Goal: Information Seeking & Learning: Understand process/instructions

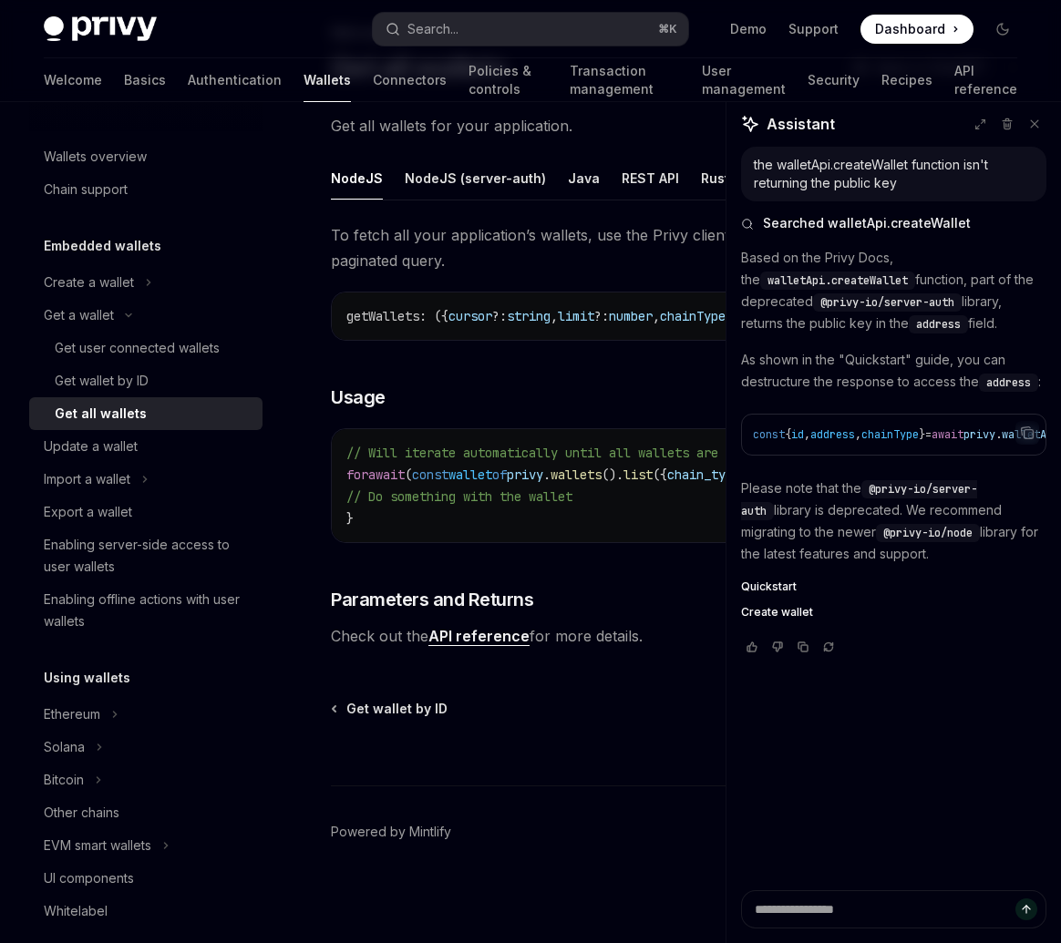
scroll to position [112, 0]
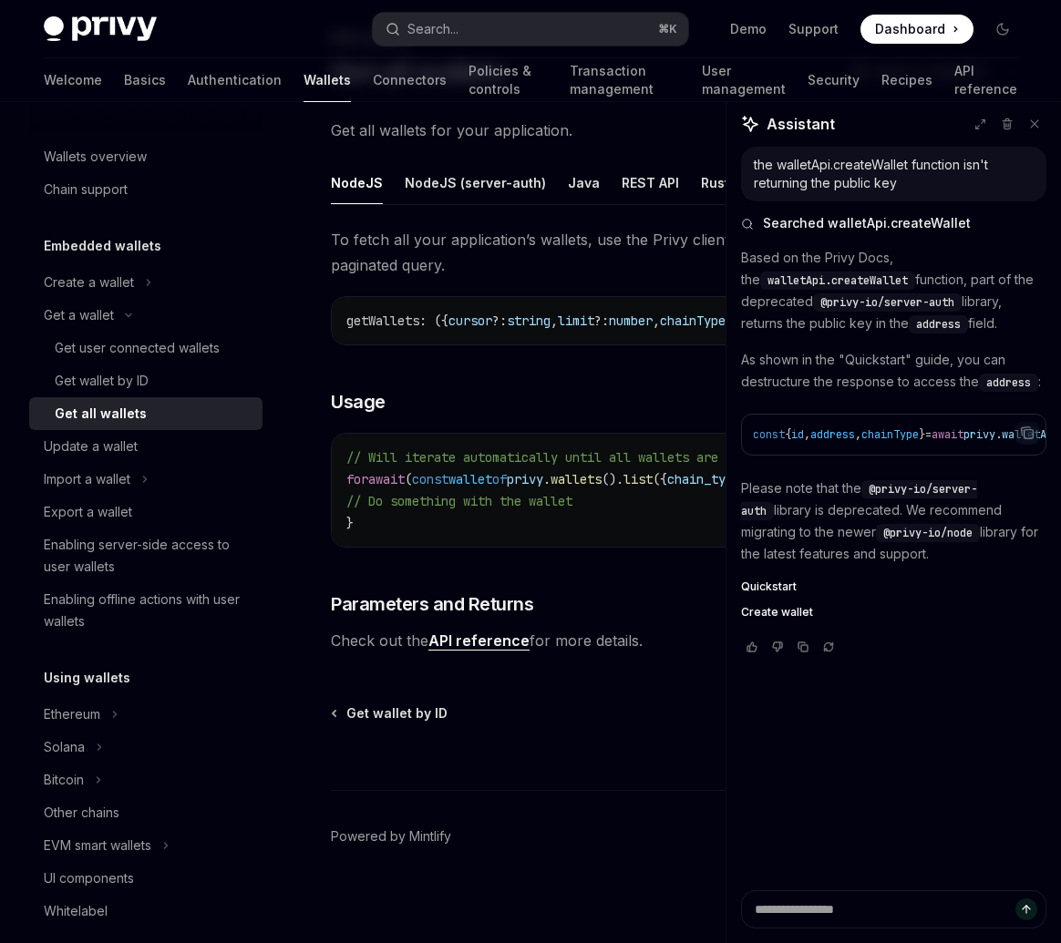
click at [132, 263] on div "Embedded wallets Create a wallet Get a wallet Get user connected wallets Get wa…" at bounding box center [145, 436] width 233 height 403
click at [126, 285] on div "Create a wallet" at bounding box center [89, 283] width 90 height 22
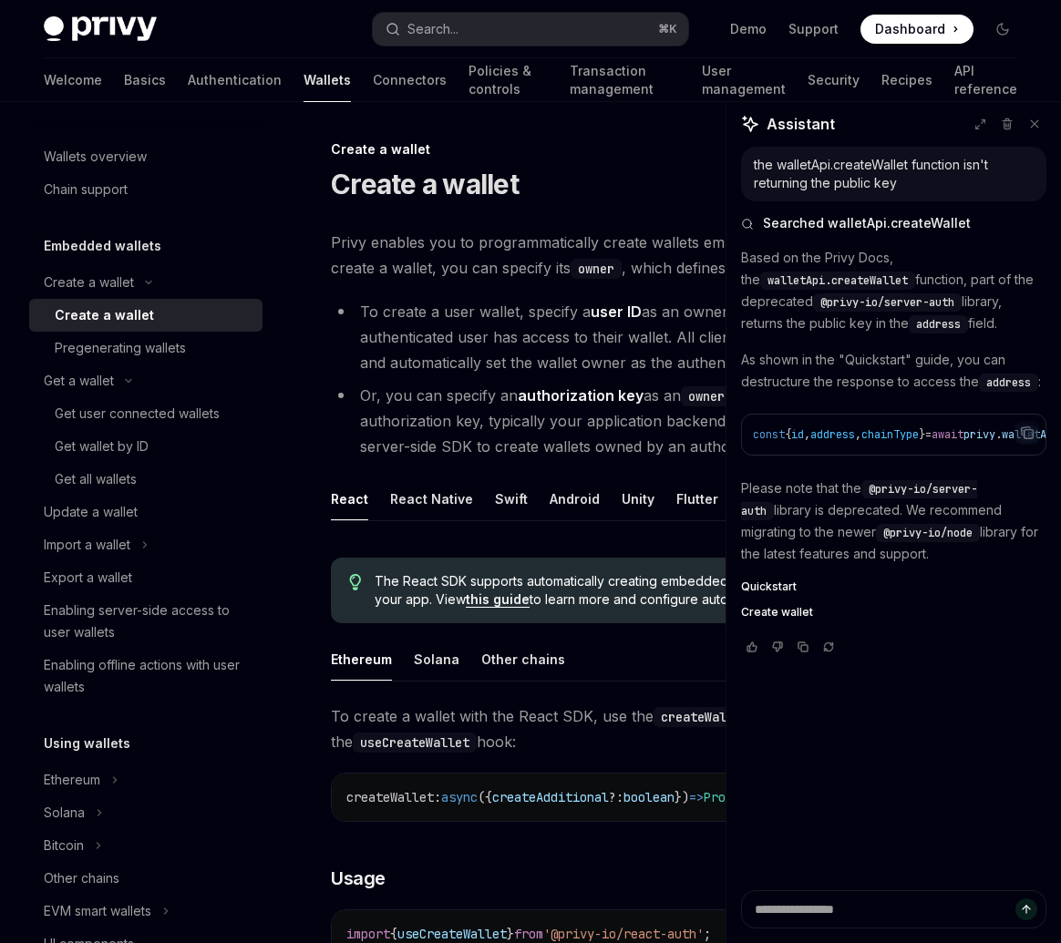
click at [120, 321] on div "Create a wallet" at bounding box center [104, 315] width 99 height 22
click at [784, 617] on div "Quickstart Create wallet" at bounding box center [893, 600] width 305 height 40
click at [782, 620] on span "Create wallet" at bounding box center [777, 612] width 72 height 15
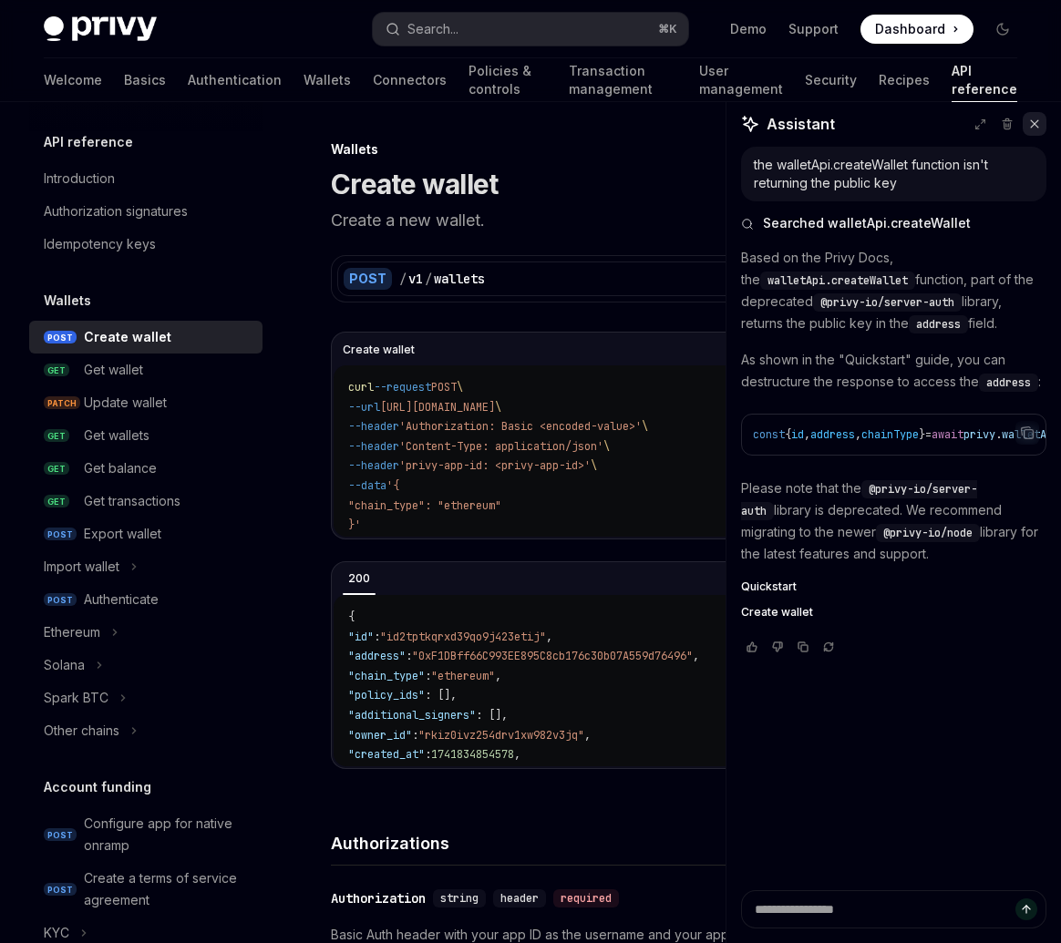
click at [1036, 127] on icon at bounding box center [1034, 123] width 7 height 7
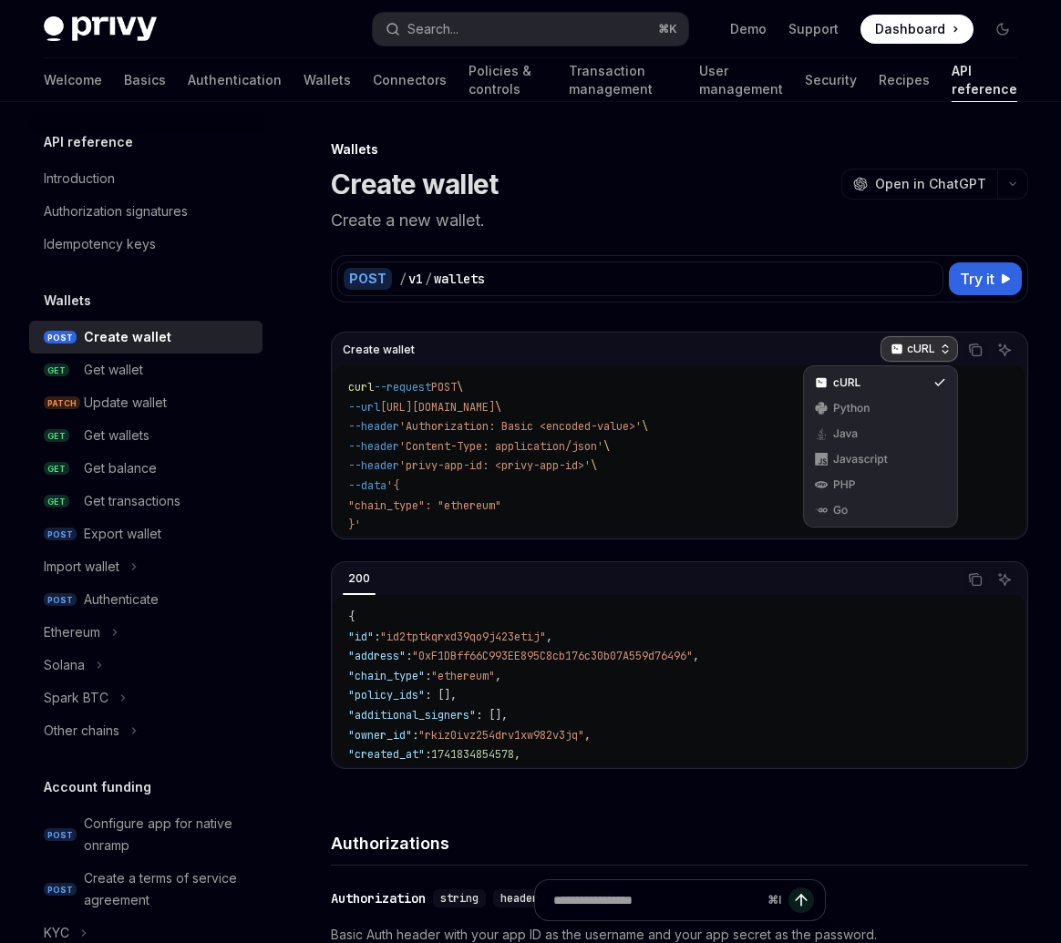
click at [944, 341] on div "cURL" at bounding box center [918, 349] width 77 height 26
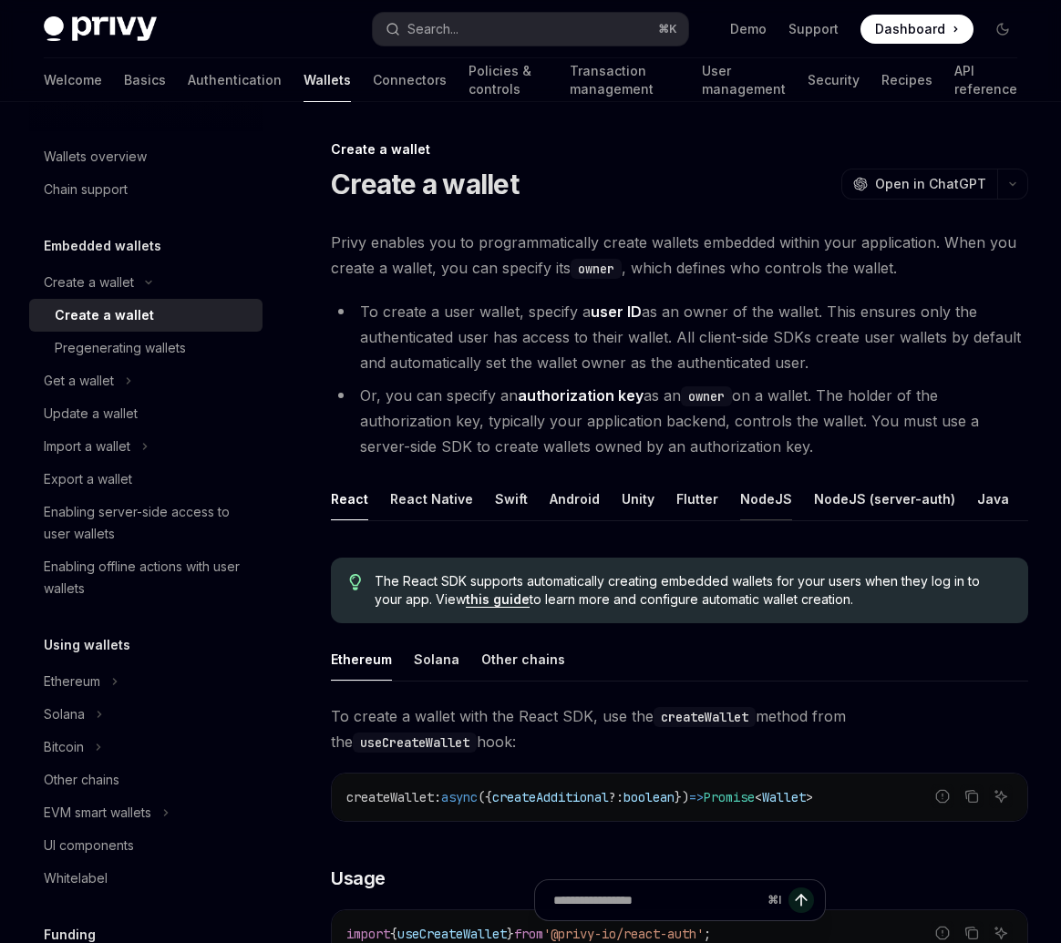
click at [745, 500] on div "NodeJS" at bounding box center [766, 499] width 52 height 43
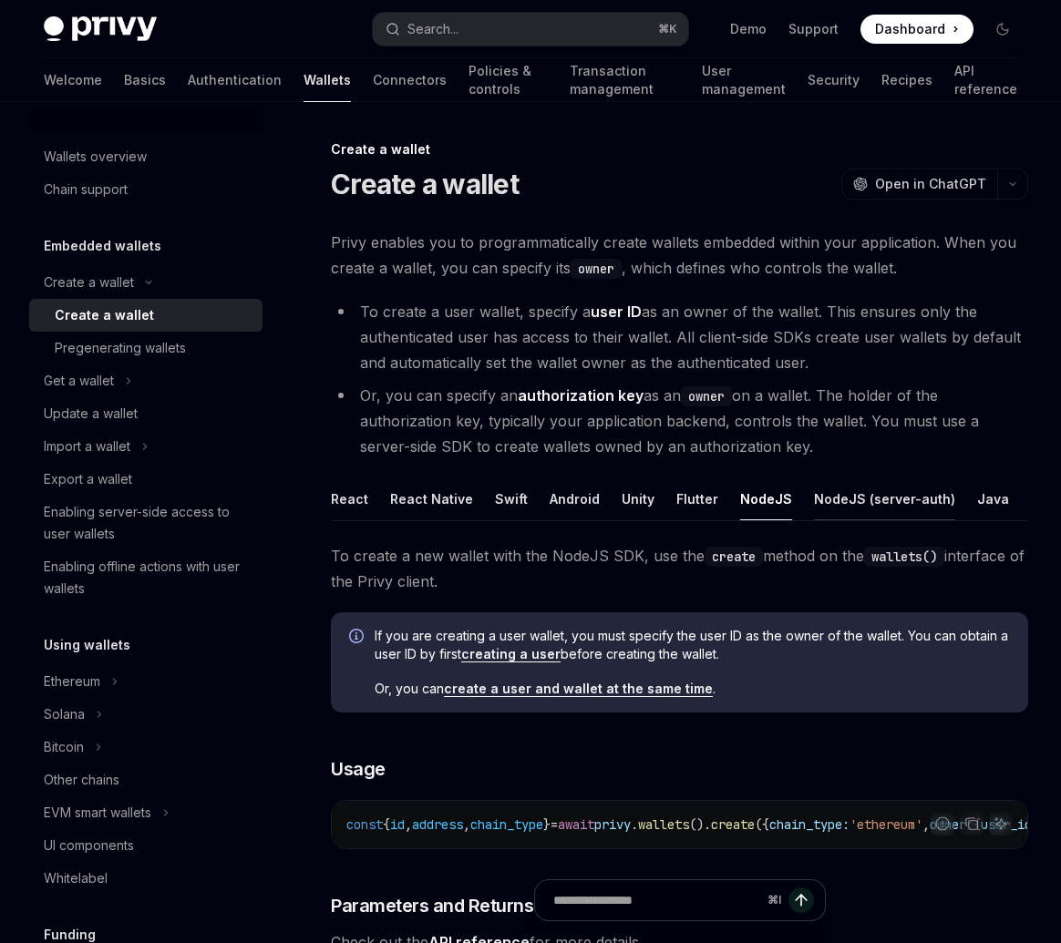
click at [905, 495] on div "NodeJS (server-auth)" at bounding box center [884, 499] width 141 height 43
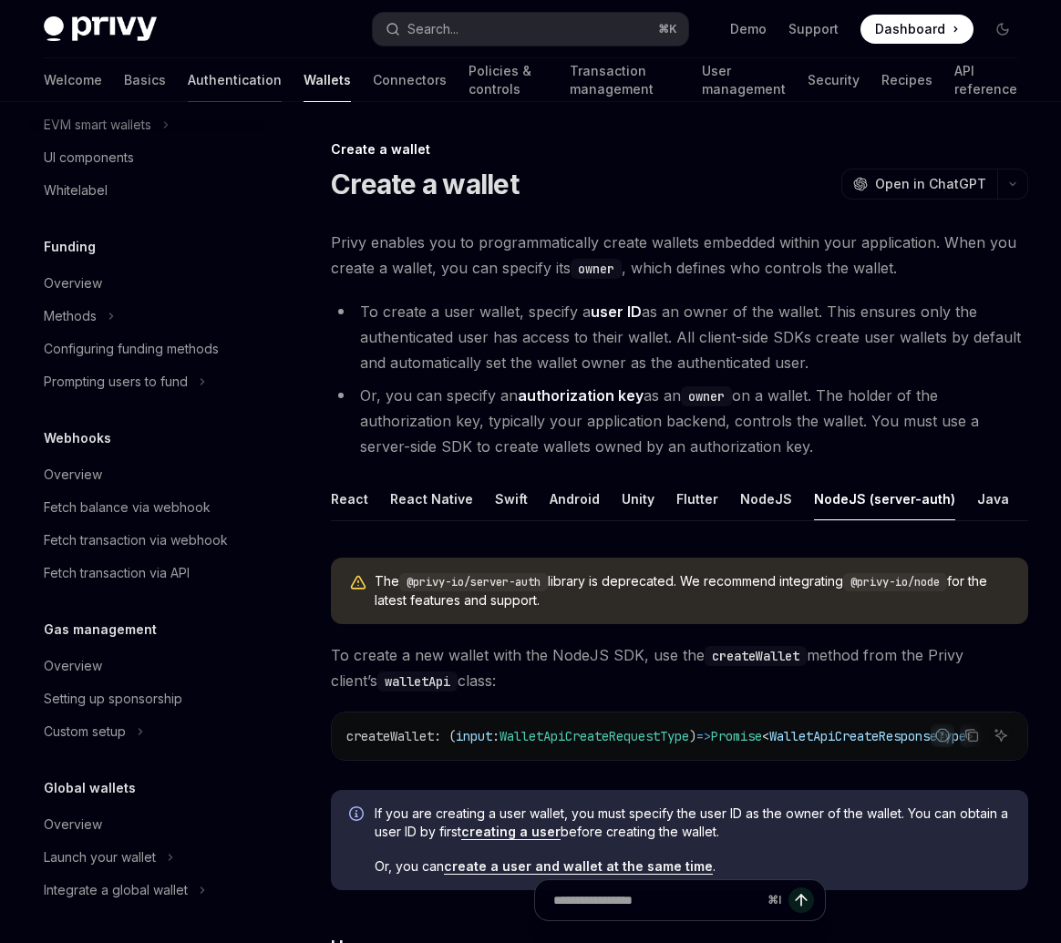
click at [188, 85] on link "Authentication" at bounding box center [235, 80] width 94 height 44
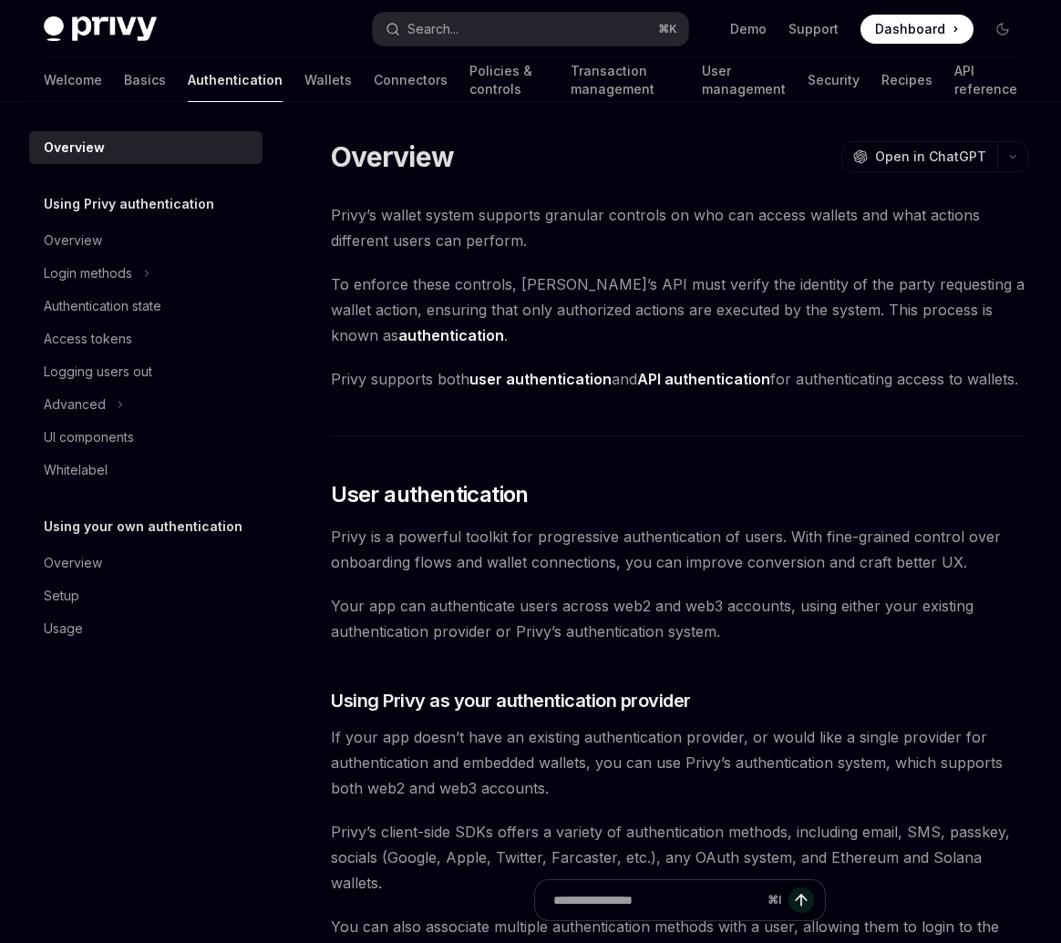
click at [126, 155] on div "Overview" at bounding box center [148, 148] width 208 height 22
type textarea "*"
click at [484, 33] on button "Search... ⌘ K" at bounding box center [530, 29] width 314 height 33
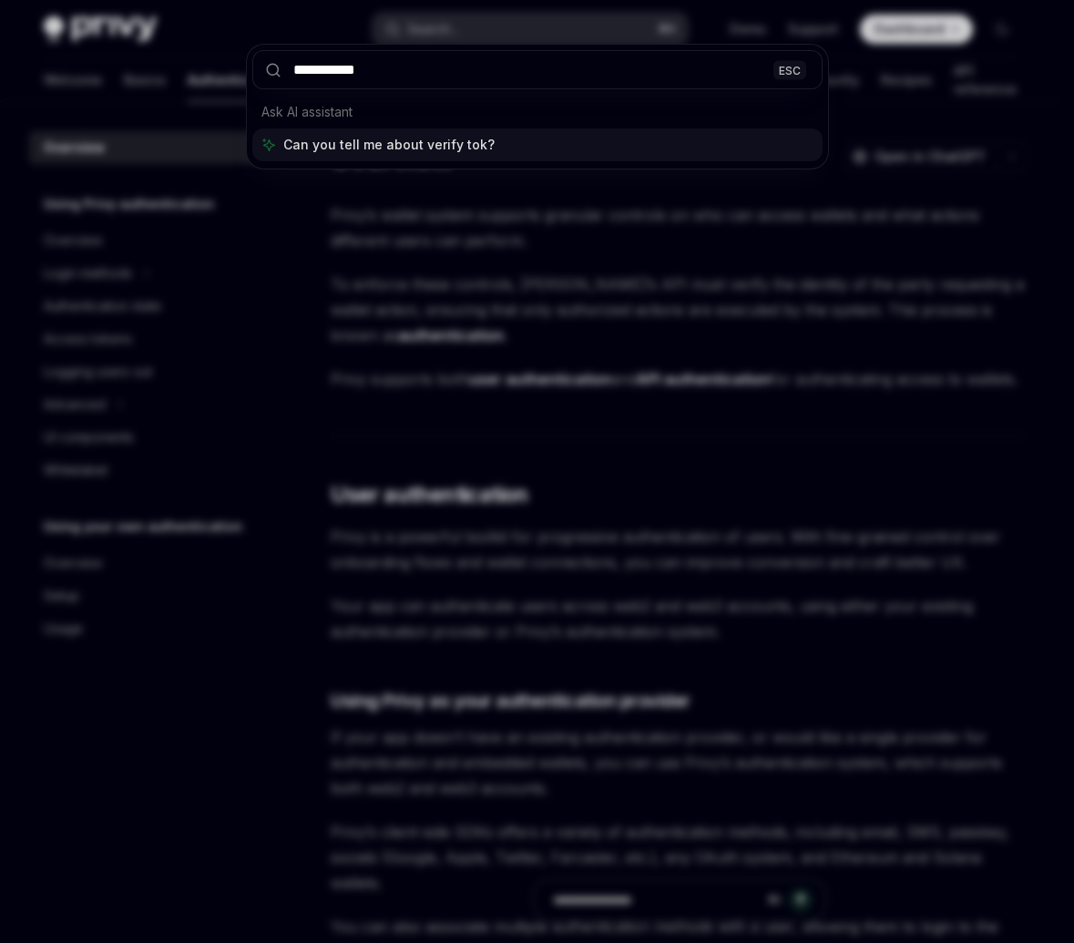
type input "**********"
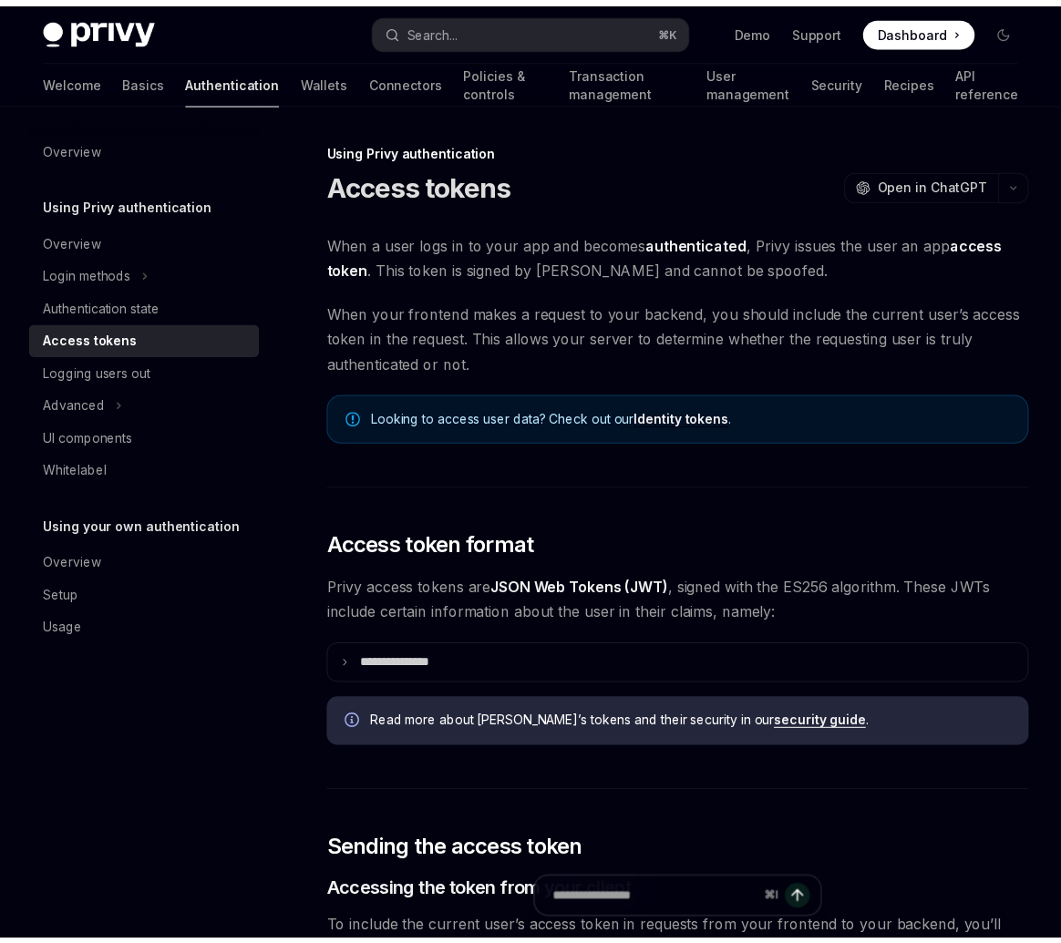
scroll to position [2583, 0]
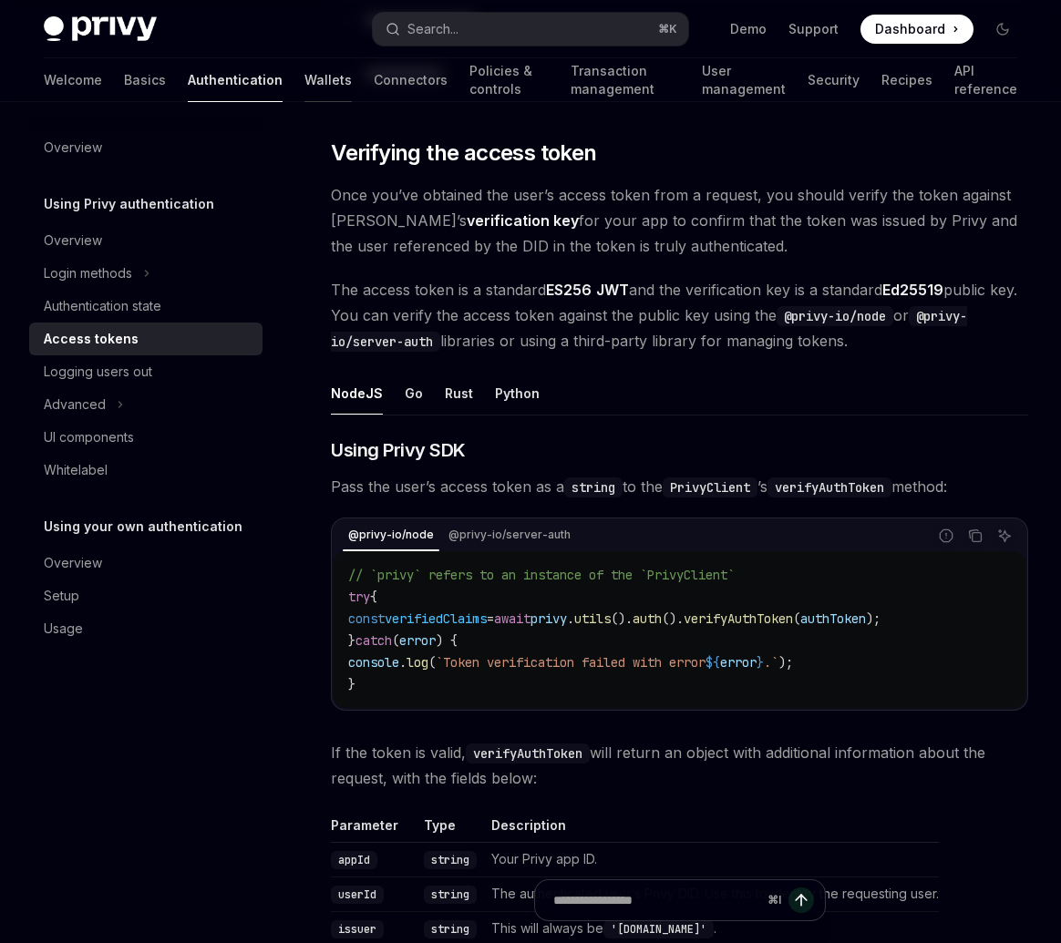
click at [304, 87] on link "Wallets" at bounding box center [327, 80] width 47 height 44
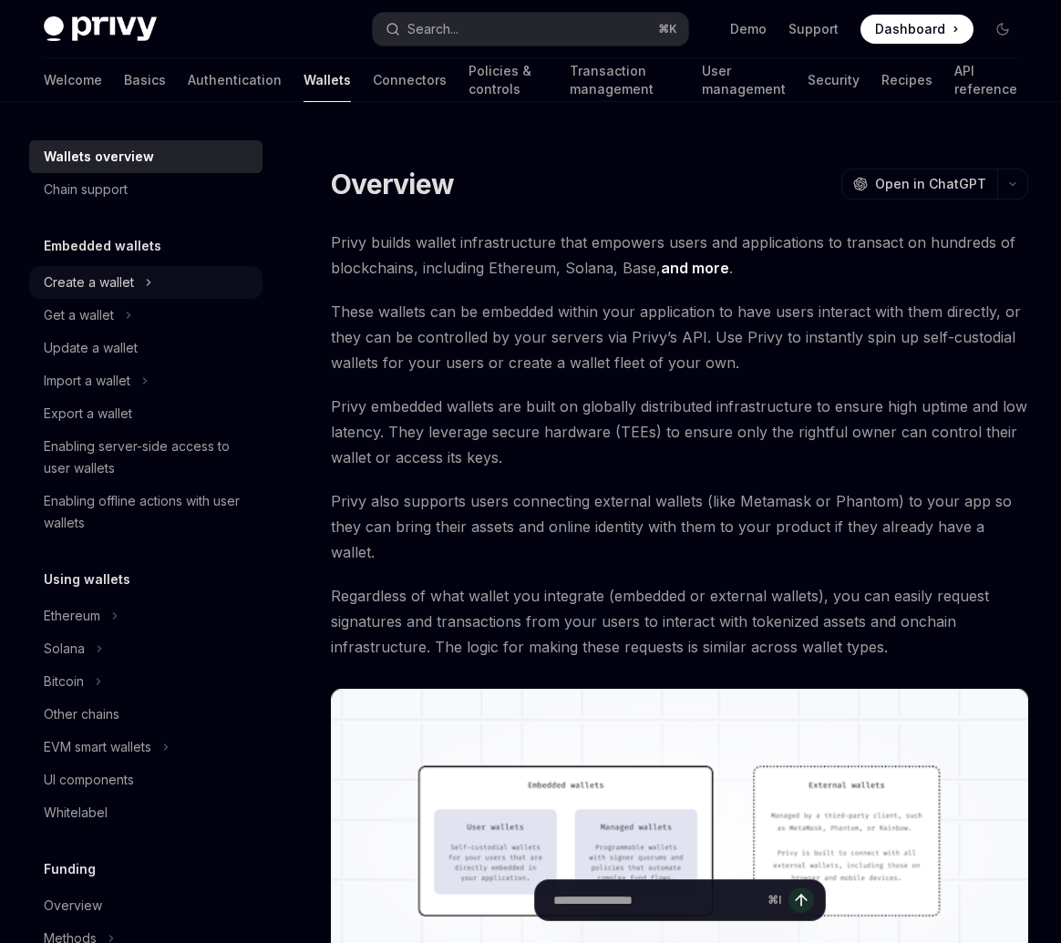
click at [154, 286] on button "Create a wallet" at bounding box center [145, 282] width 233 height 33
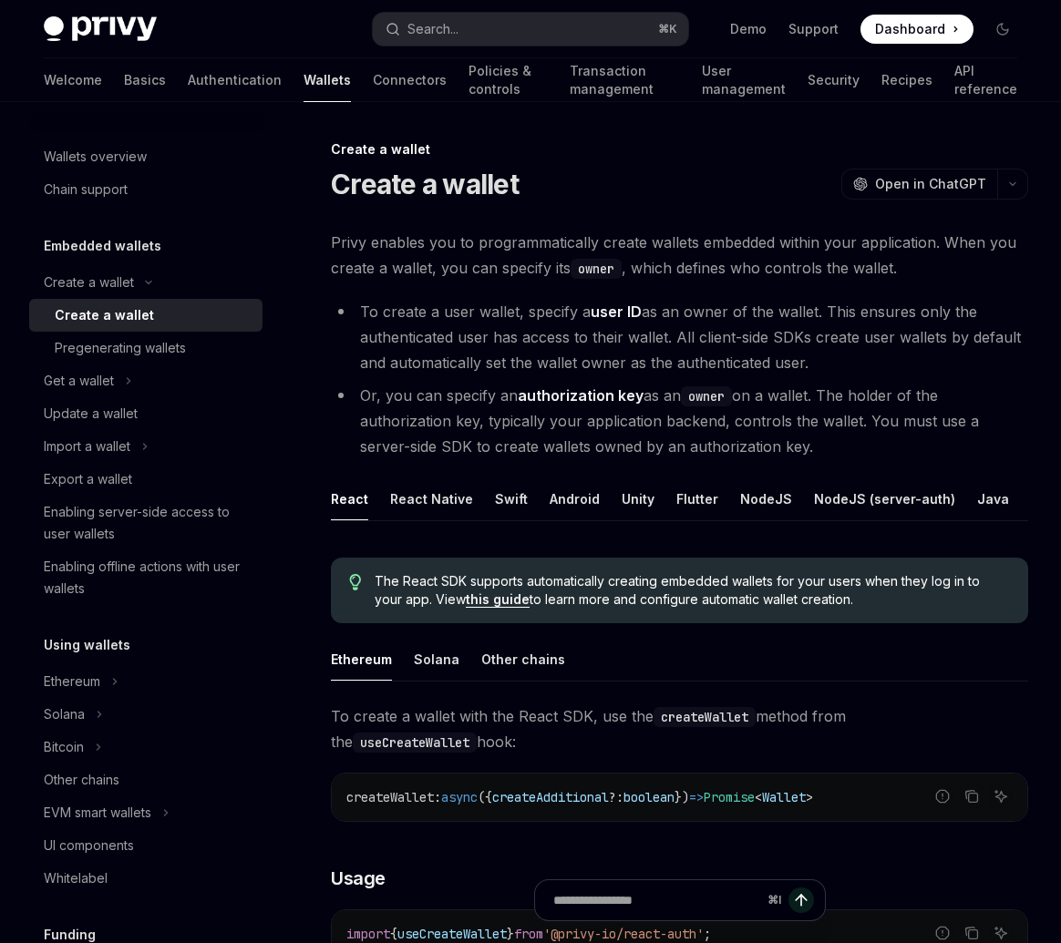
click at [153, 308] on div "Create a wallet" at bounding box center [153, 315] width 197 height 22
click at [814, 485] on div "NodeJS (server-auth)" at bounding box center [884, 499] width 141 height 43
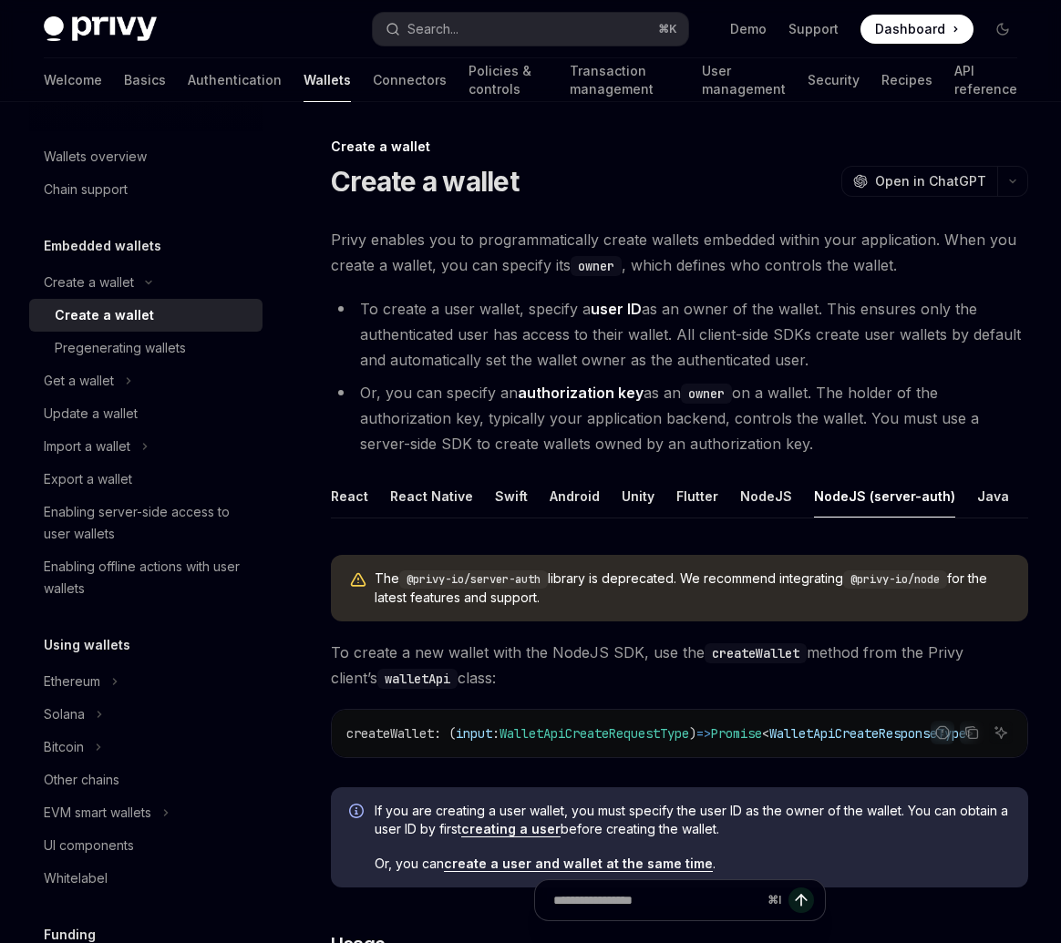
scroll to position [4, 0]
click at [768, 494] on div "NodeJS" at bounding box center [766, 495] width 52 height 43
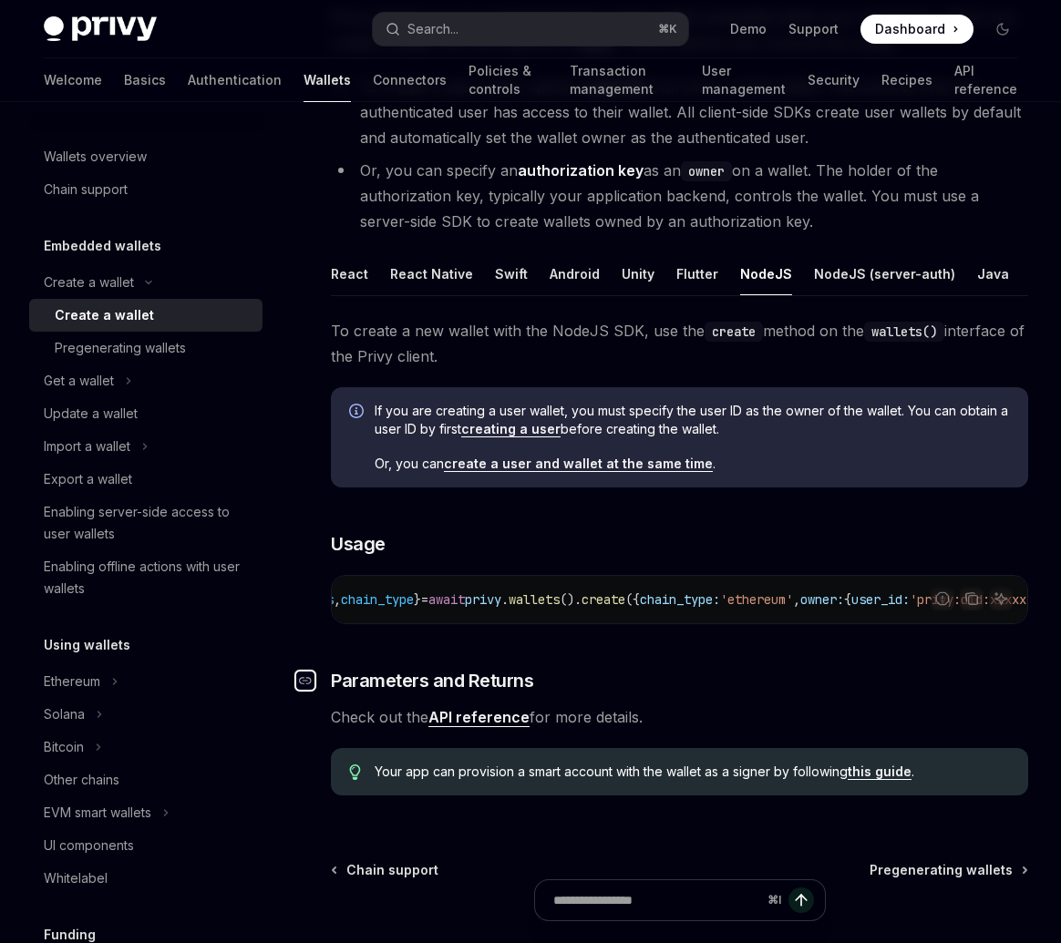
scroll to position [0, 124]
click at [70, 748] on div "Bitcoin" at bounding box center [64, 747] width 40 height 22
type textarea "*"
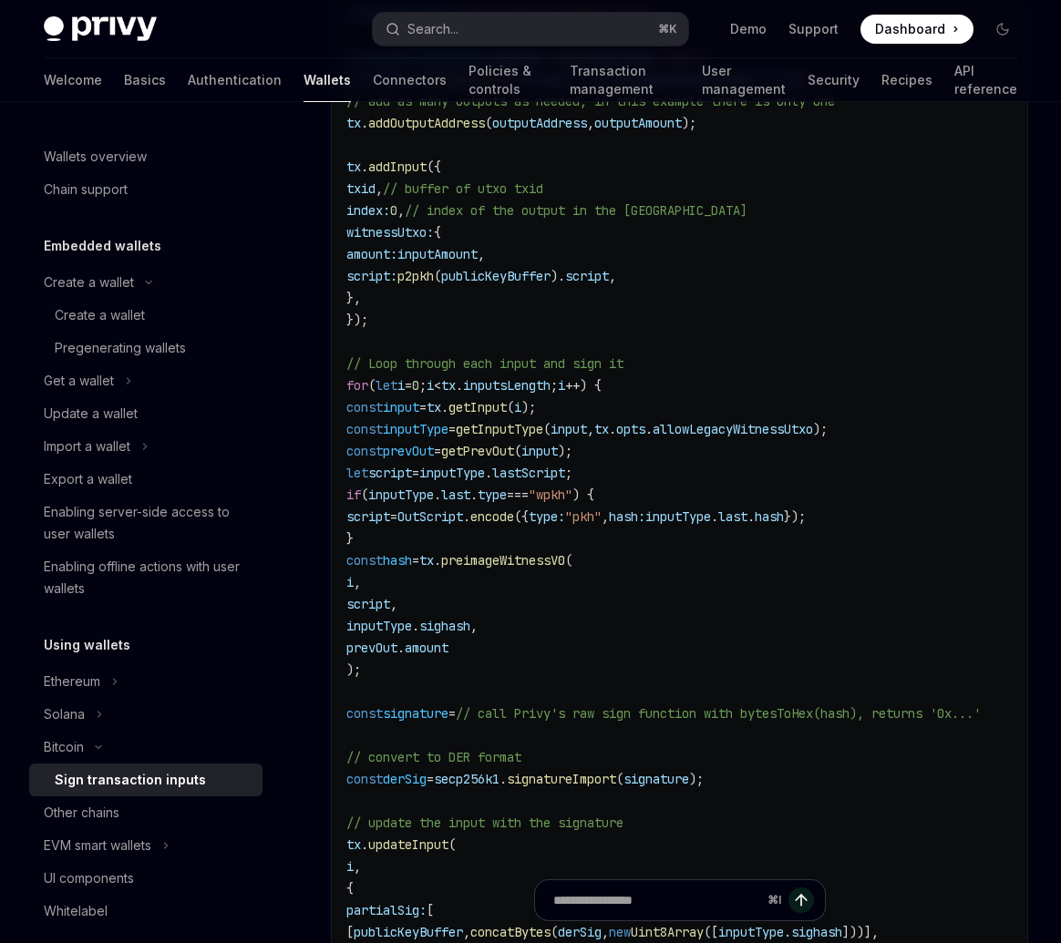
scroll to position [793, 0]
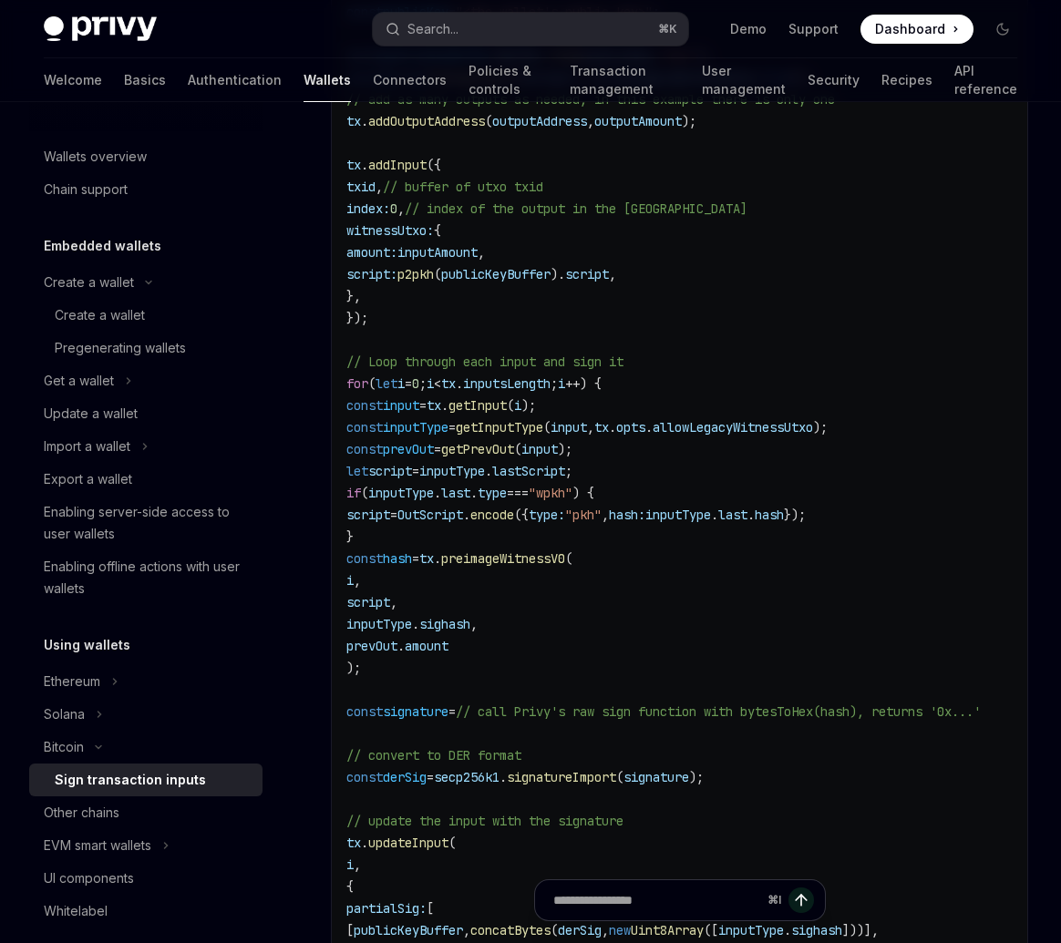
click at [764, 714] on span "// call Privy's raw sign function with bytesToHex(hash), returns '0x...'" at bounding box center [718, 711] width 525 height 16
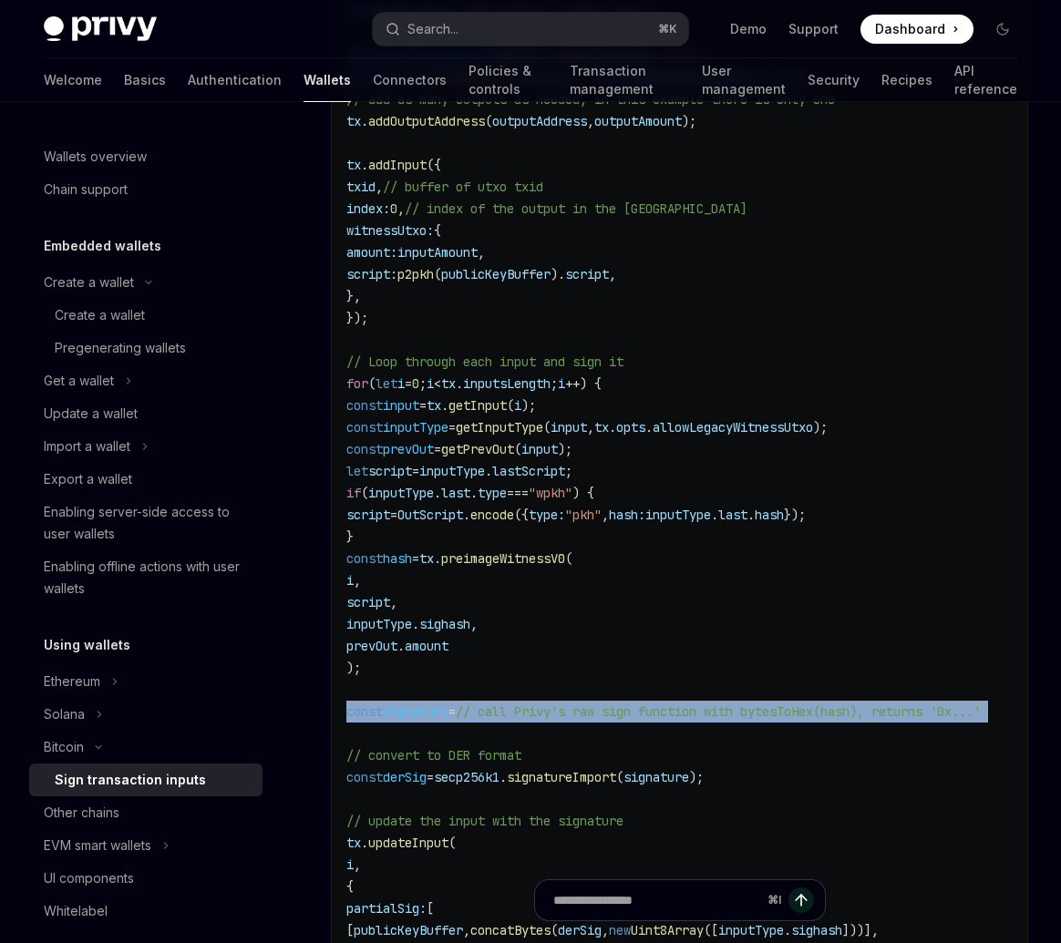
click at [764, 714] on span "// call Privy's raw sign function with bytesToHex(hash), returns '0x...'" at bounding box center [718, 711] width 525 height 16
copy code "const signature = // call Privy's raw sign function with bytesToHex(hash), retu…"
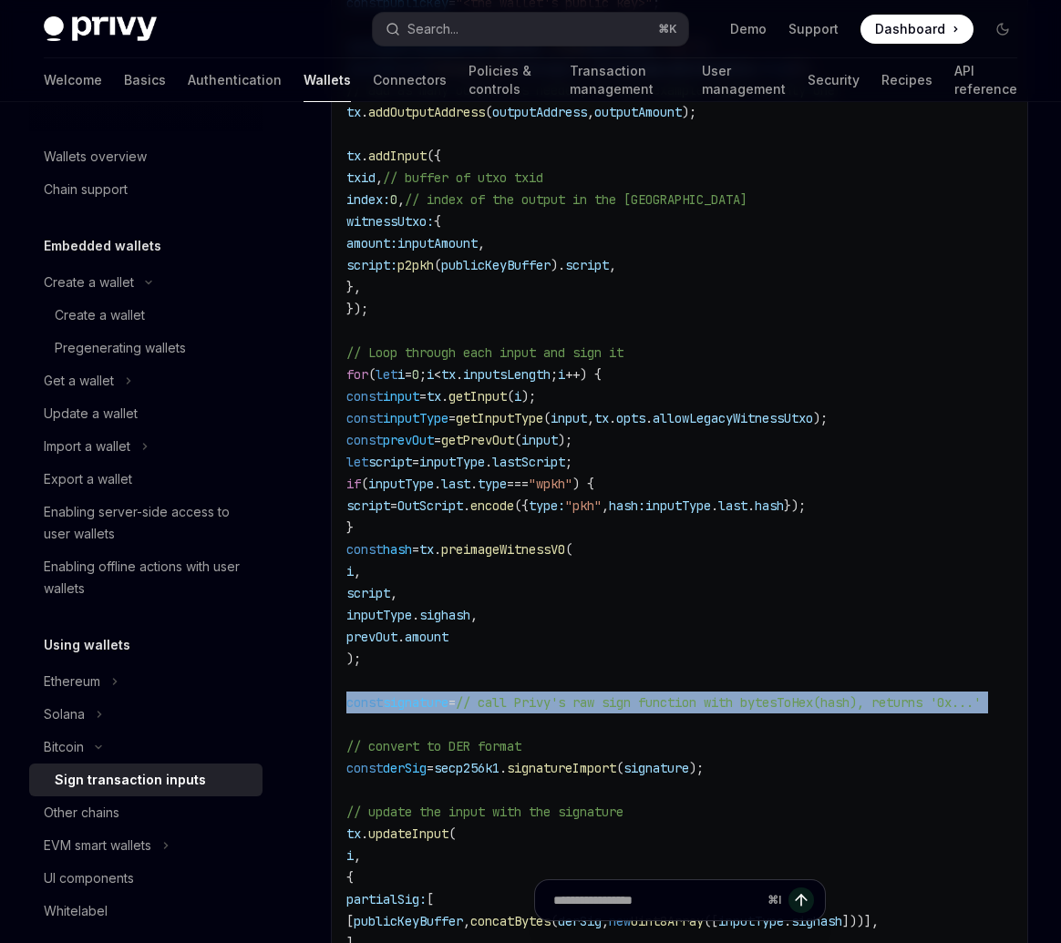
scroll to position [1252, 0]
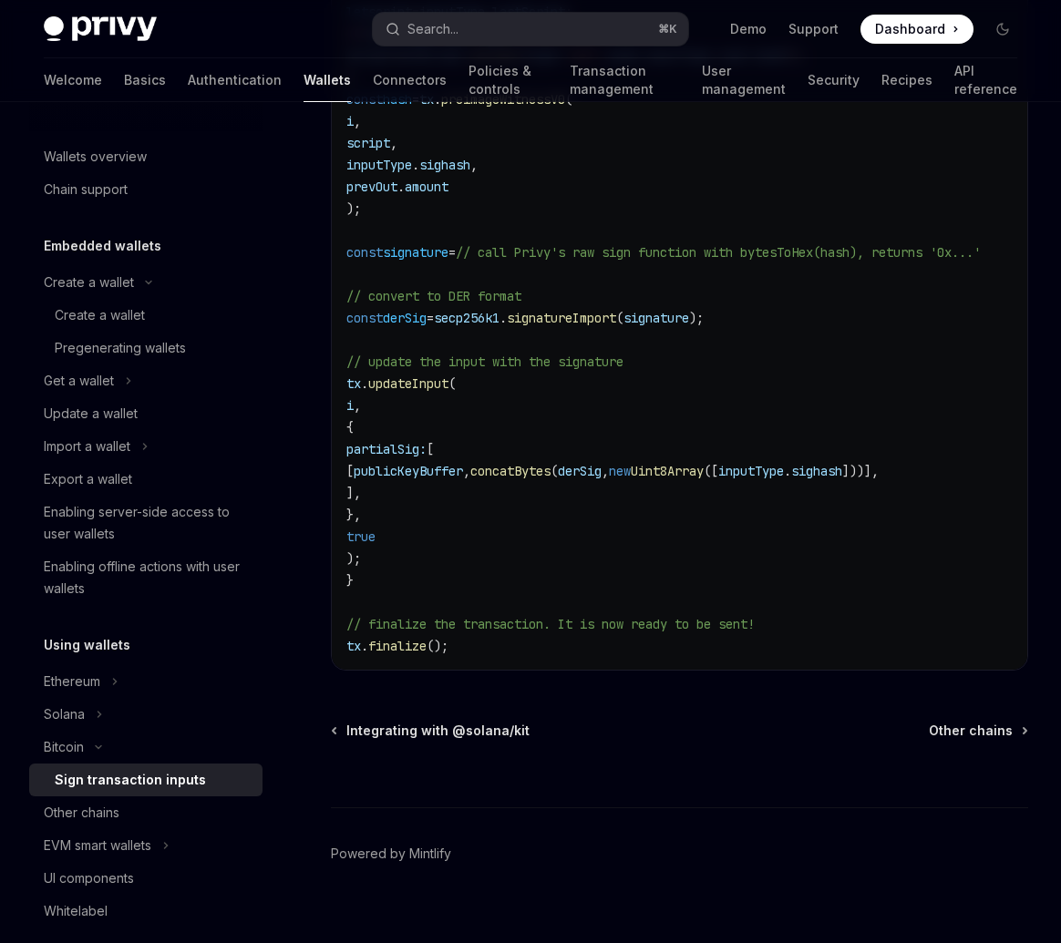
click at [660, 436] on code "import { p2pkh , OutScript } from "@scure/btc-signer/payment" ; import { getInp…" at bounding box center [685, 1] width 678 height 1312
click at [496, 28] on button "Search... ⌘ K" at bounding box center [530, 29] width 314 height 33
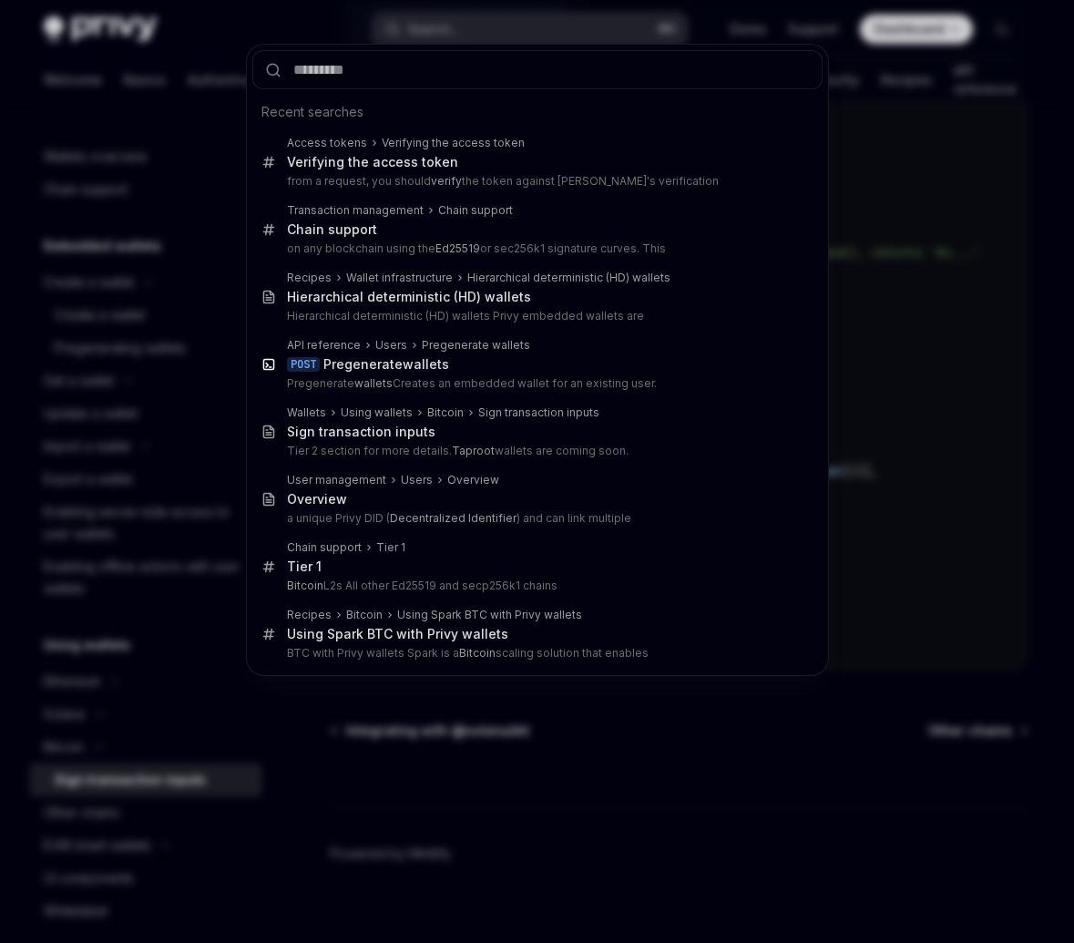
type input "**********"
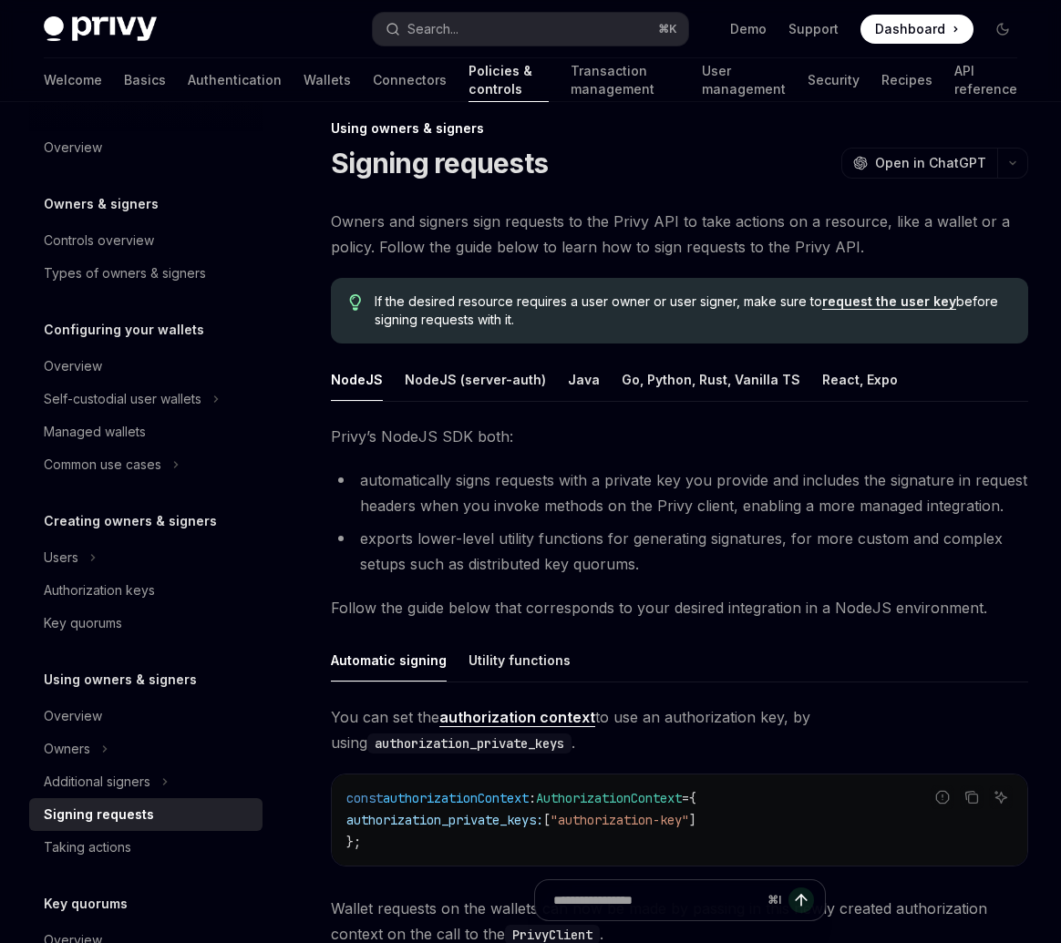
scroll to position [25, 0]
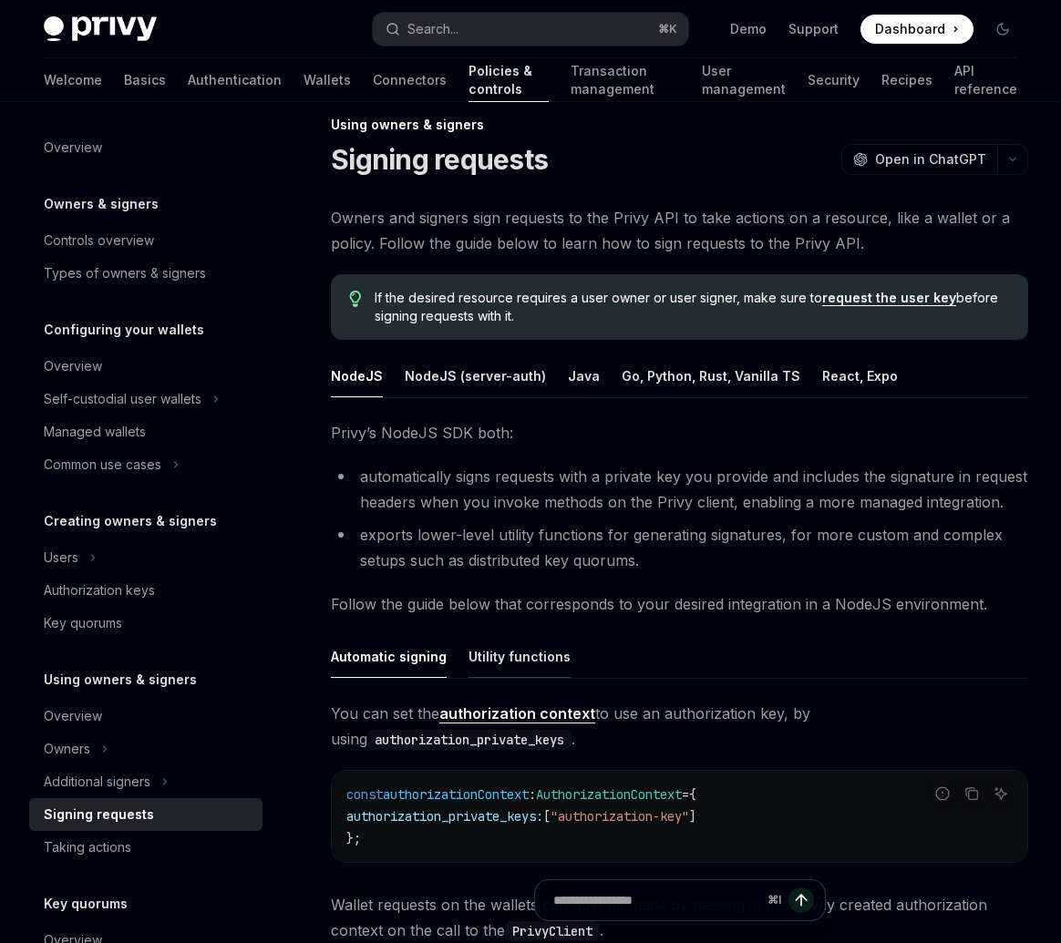
click at [534, 648] on div "Utility functions" at bounding box center [519, 656] width 102 height 43
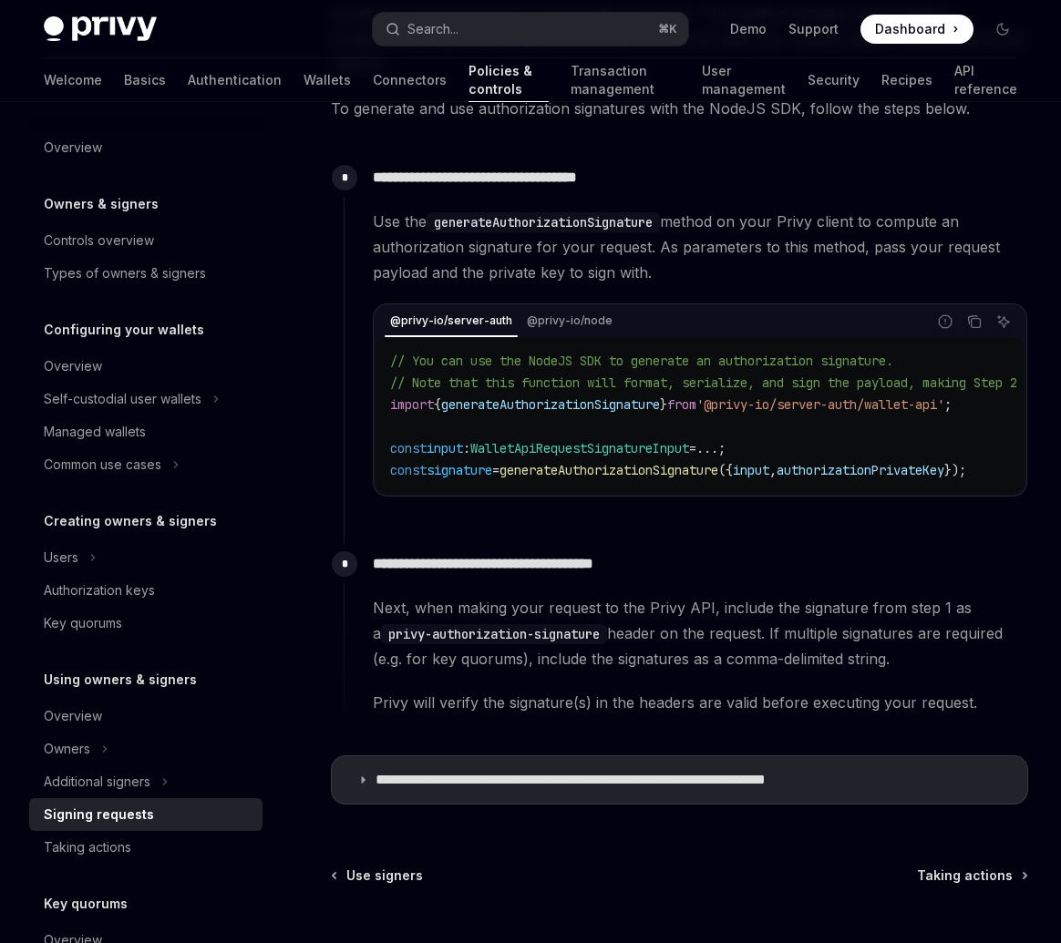
scroll to position [796, 0]
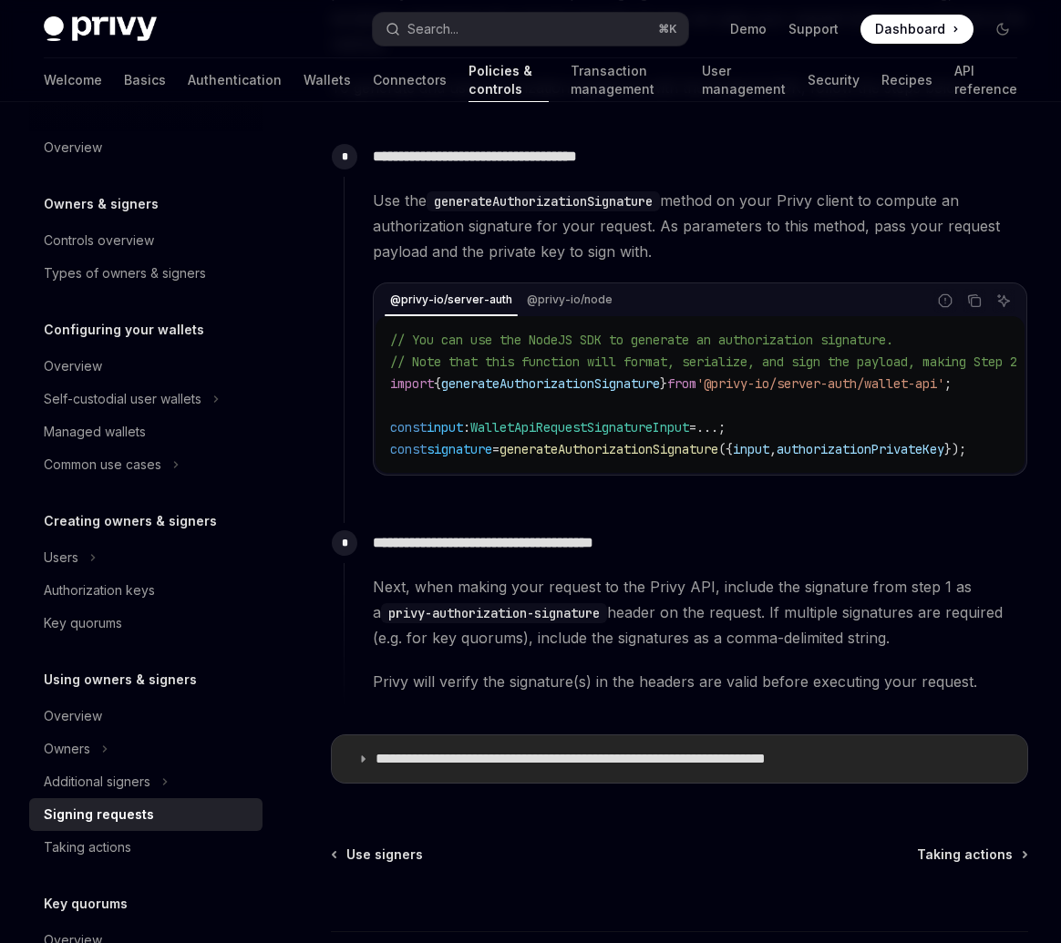
click at [364, 754] on icon at bounding box center [362, 759] width 11 height 11
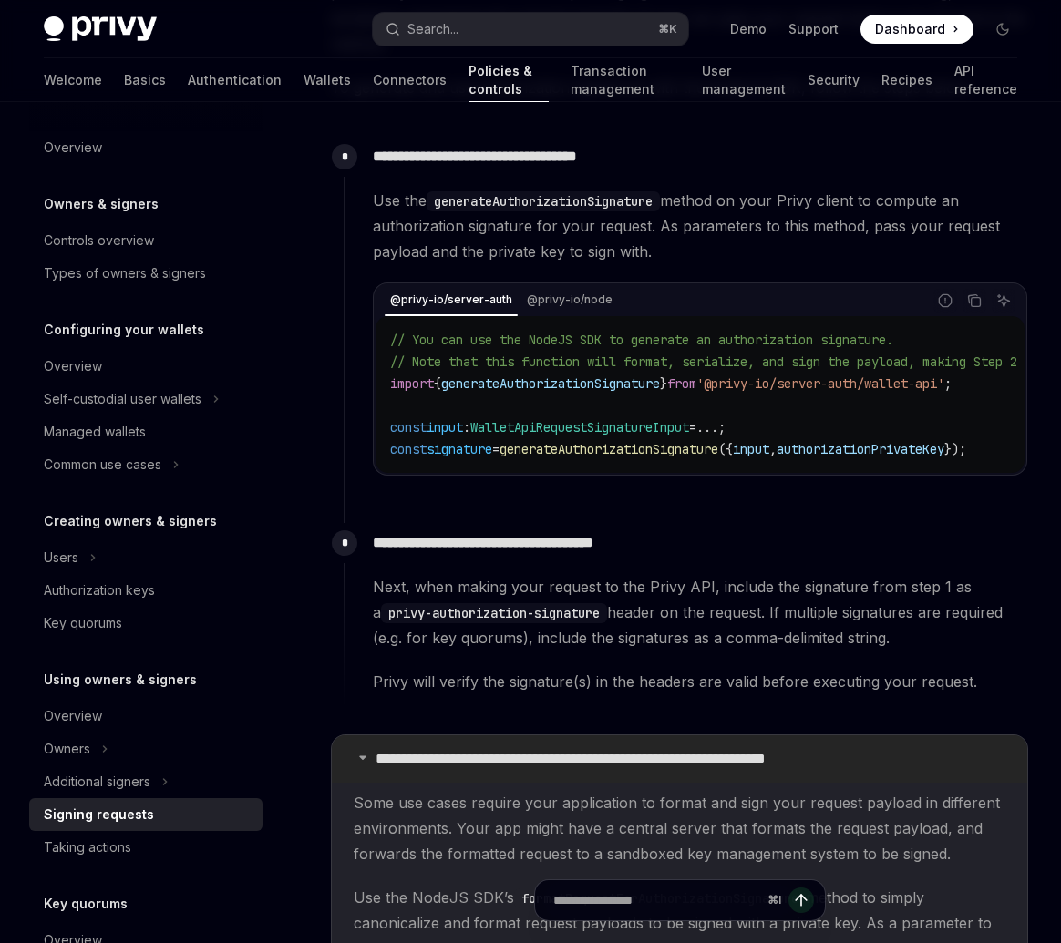
click at [355, 740] on summary "**********" at bounding box center [679, 758] width 695 height 47
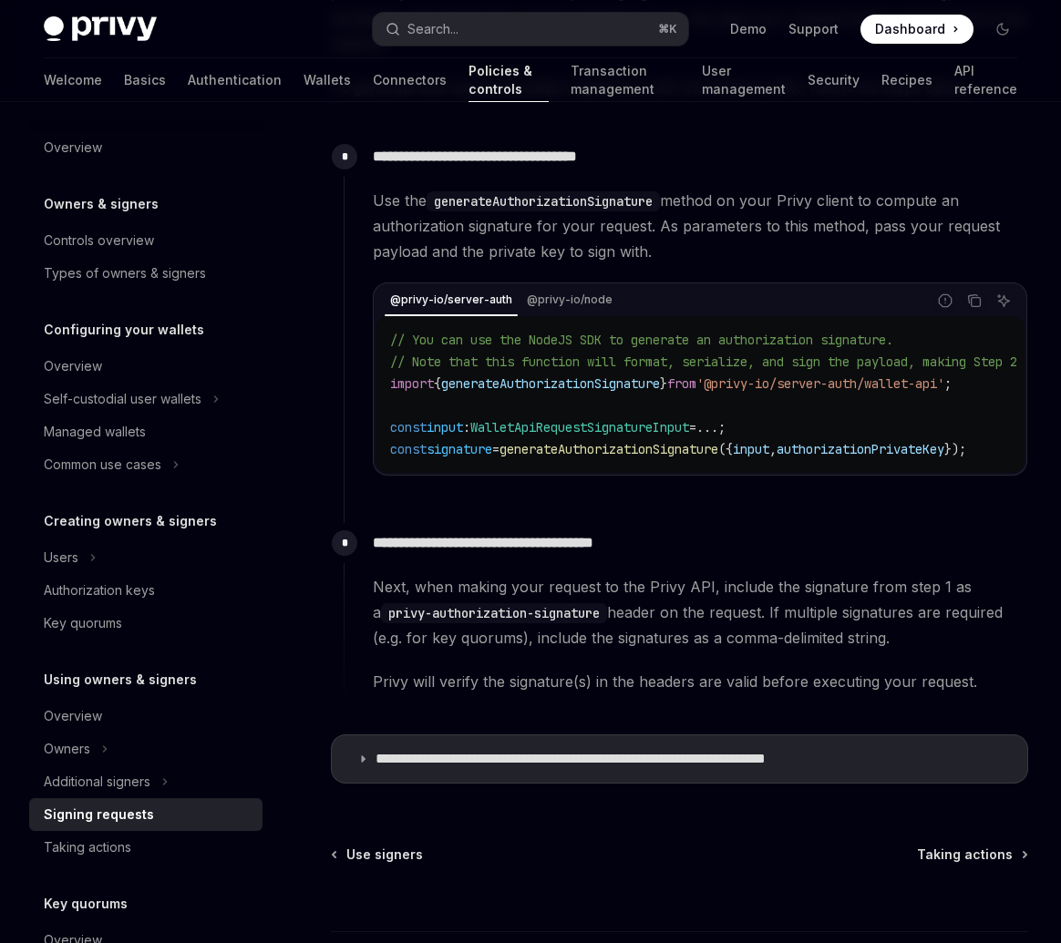
click at [396, 626] on span "Next, when making your request to the Privy API, include the signature from ste…" at bounding box center [700, 612] width 654 height 77
click at [404, 621] on span "Next, when making your request to the Privy API, include the signature from ste…" at bounding box center [700, 612] width 654 height 77
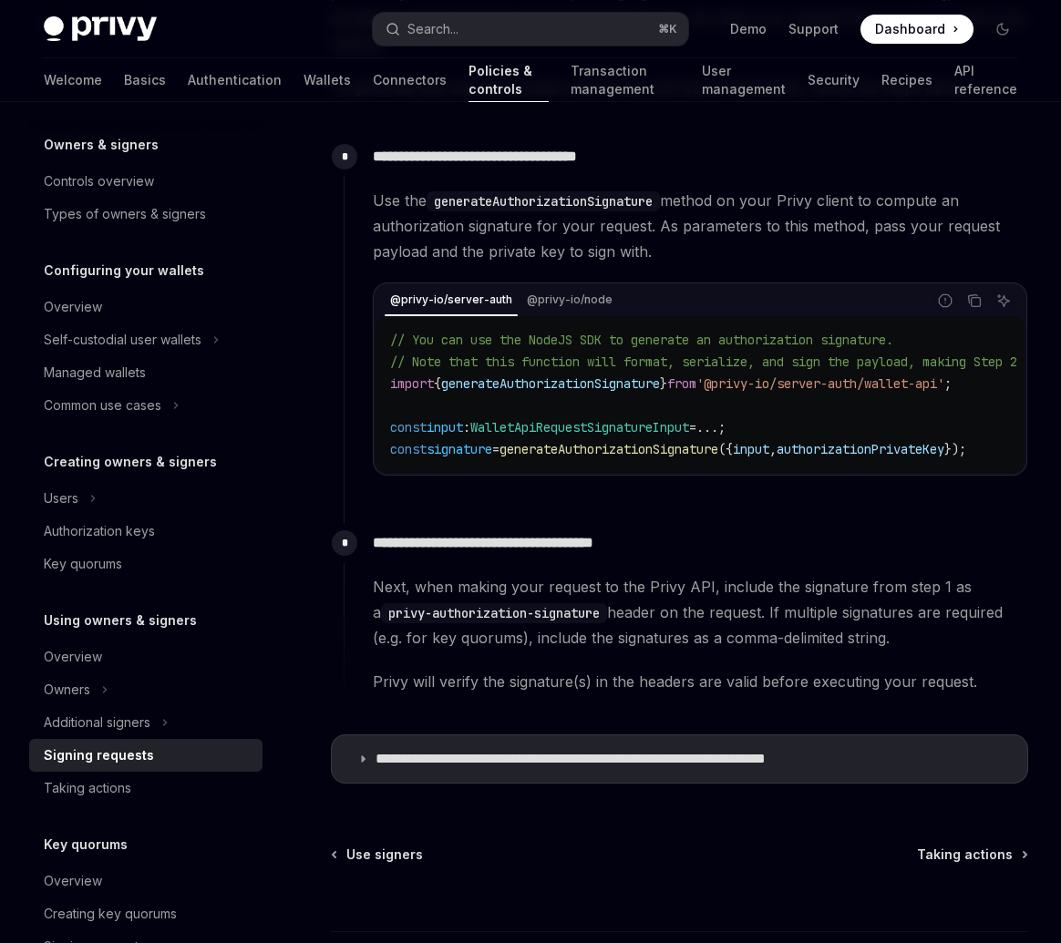
scroll to position [68, 0]
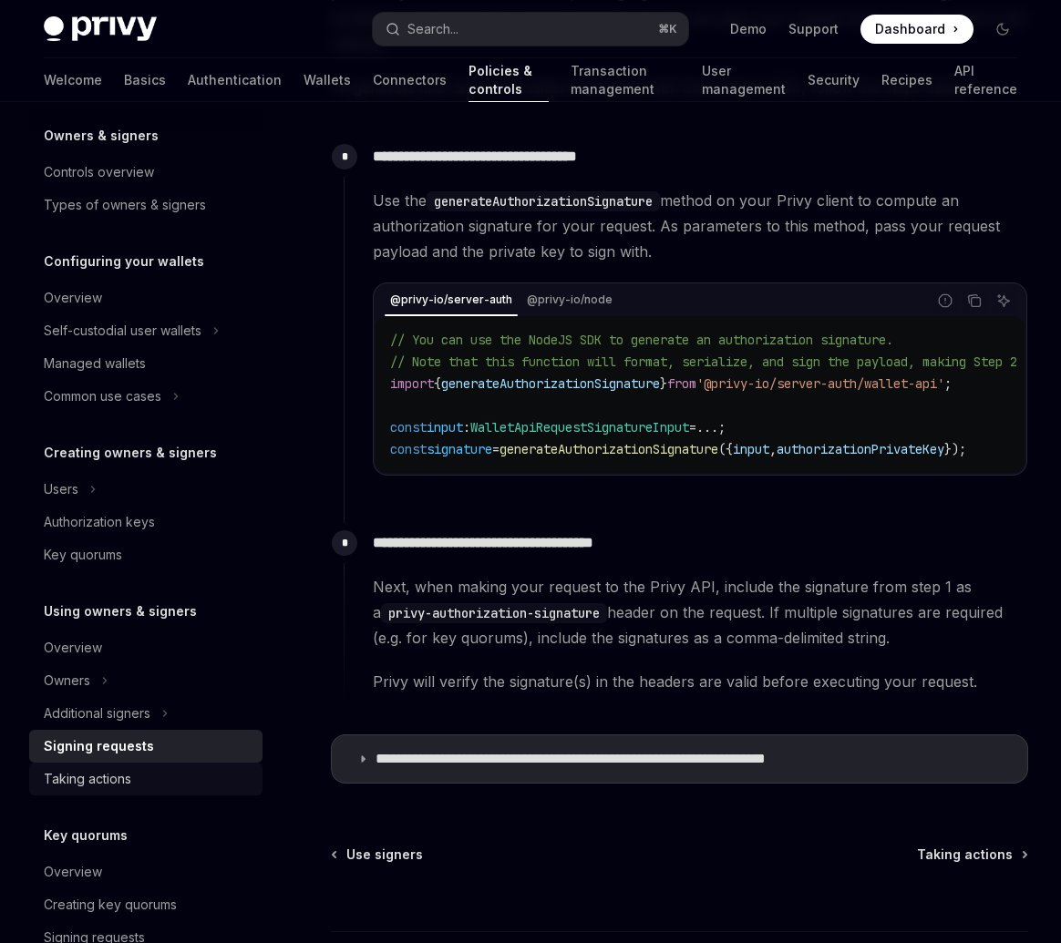
click at [95, 786] on div "Taking actions" at bounding box center [87, 779] width 87 height 22
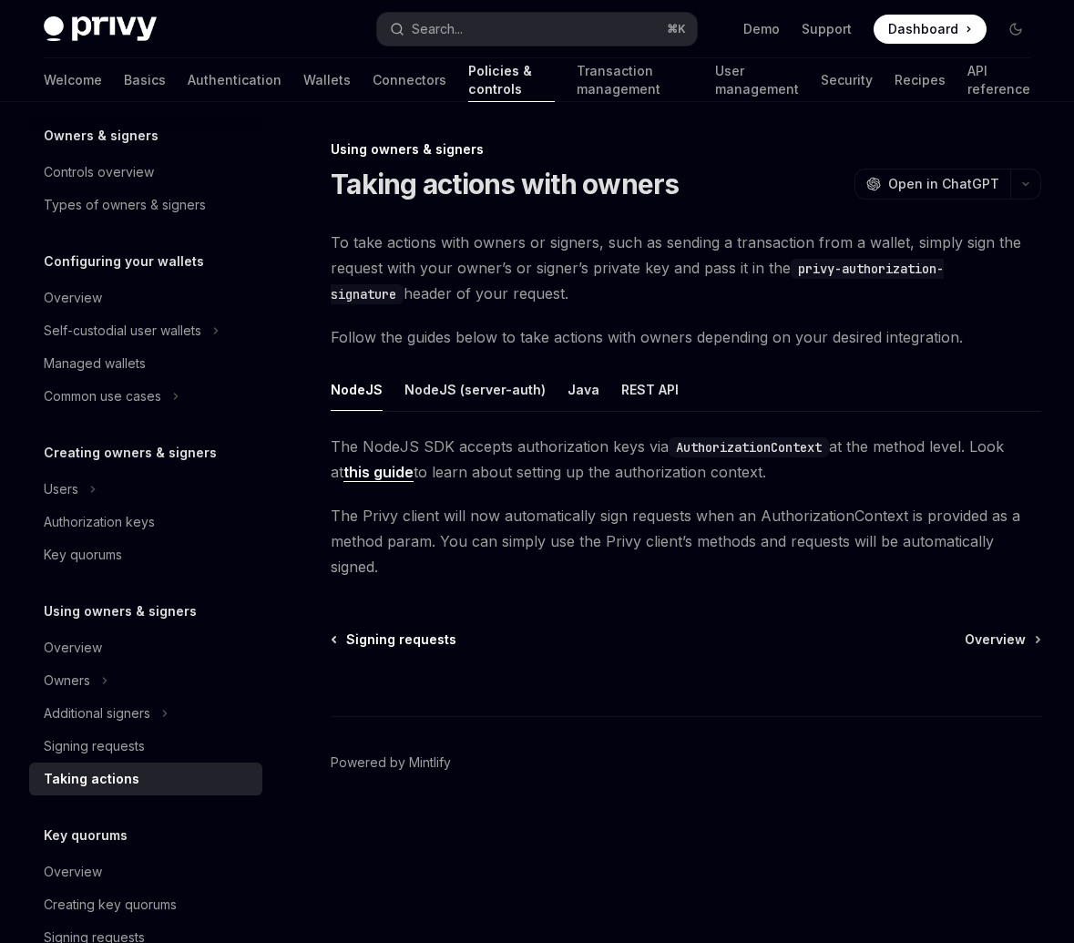
click at [388, 642] on span "Signing requests" at bounding box center [401, 640] width 110 height 18
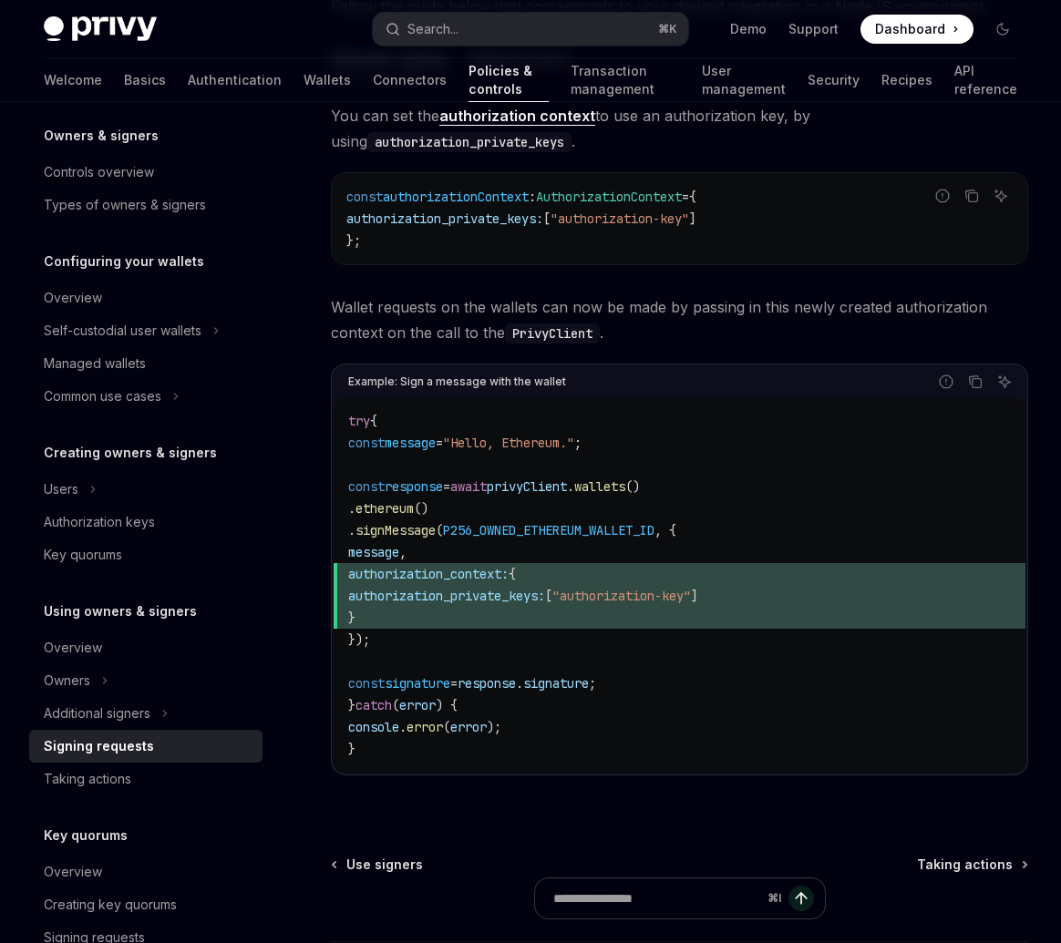
scroll to position [661, 0]
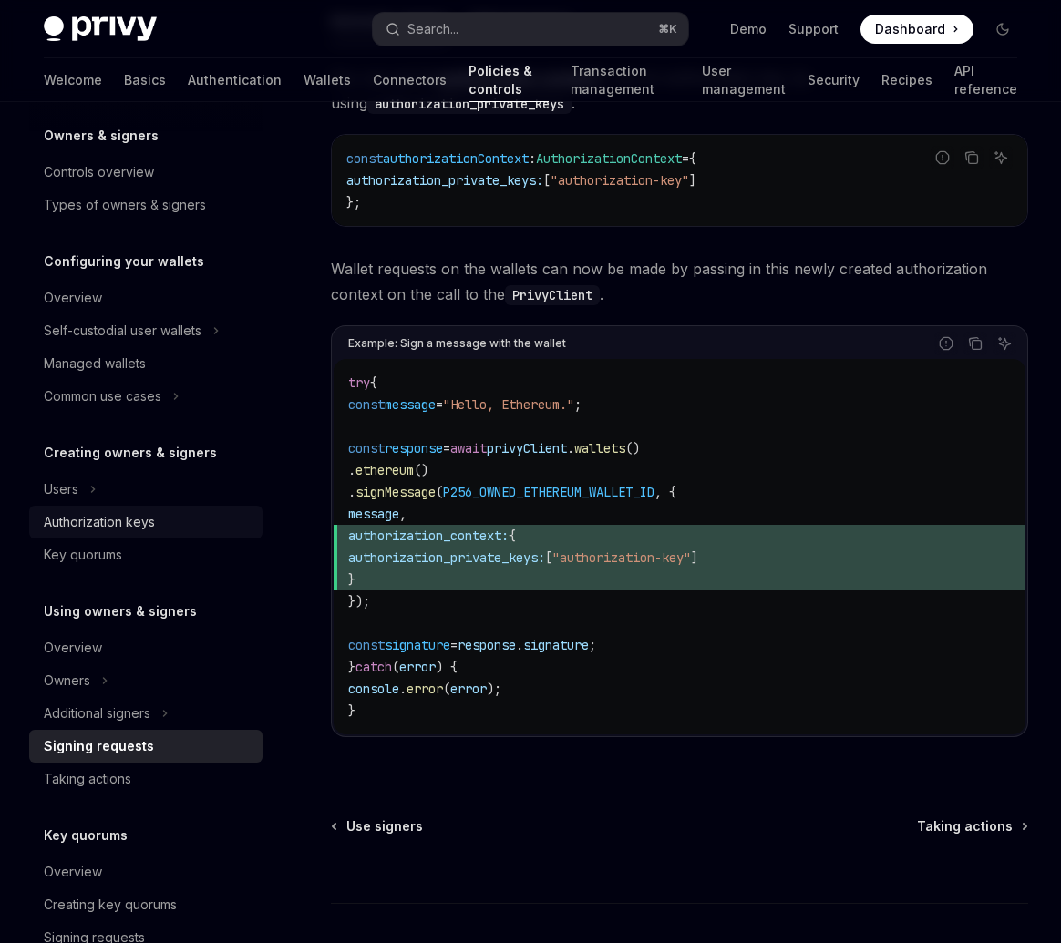
click at [154, 521] on div "Authorization keys" at bounding box center [99, 522] width 111 height 22
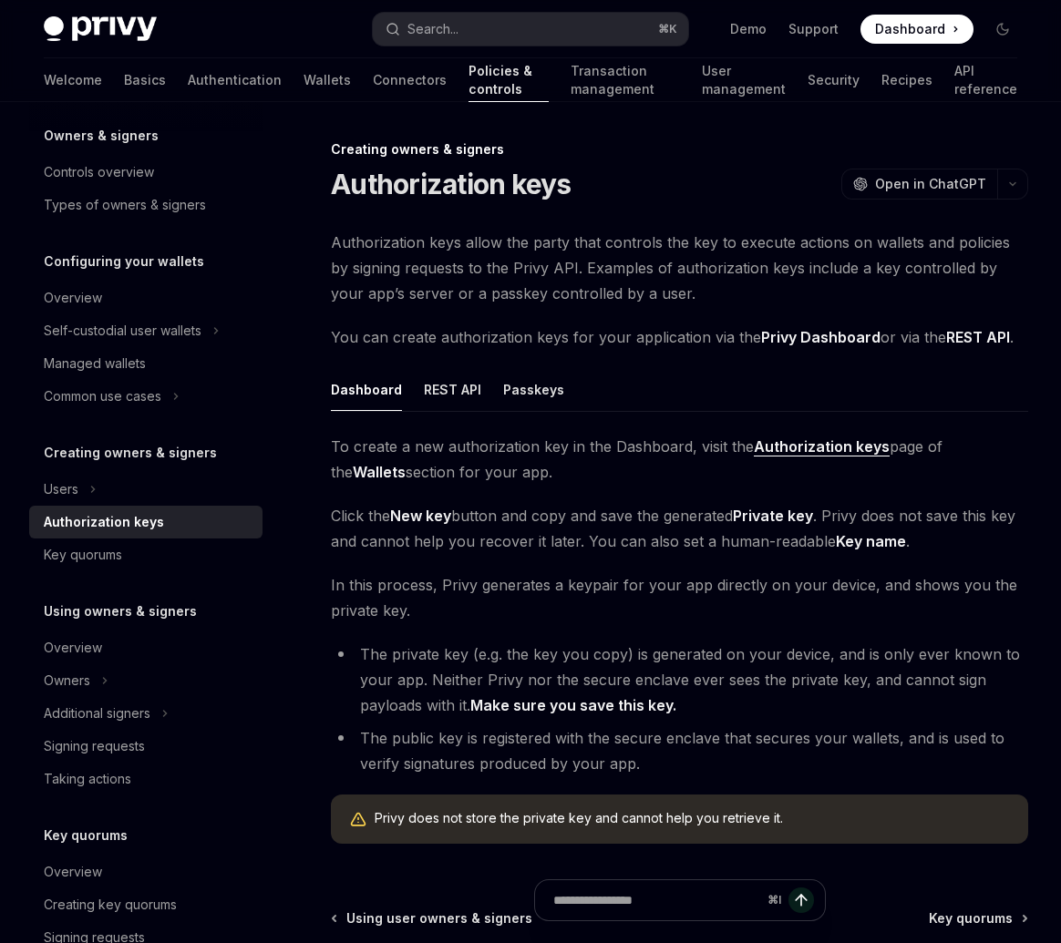
click at [675, 637] on div "To create a new authorization key in the Dashboard, visit the Authorization key…" at bounding box center [679, 646] width 697 height 425
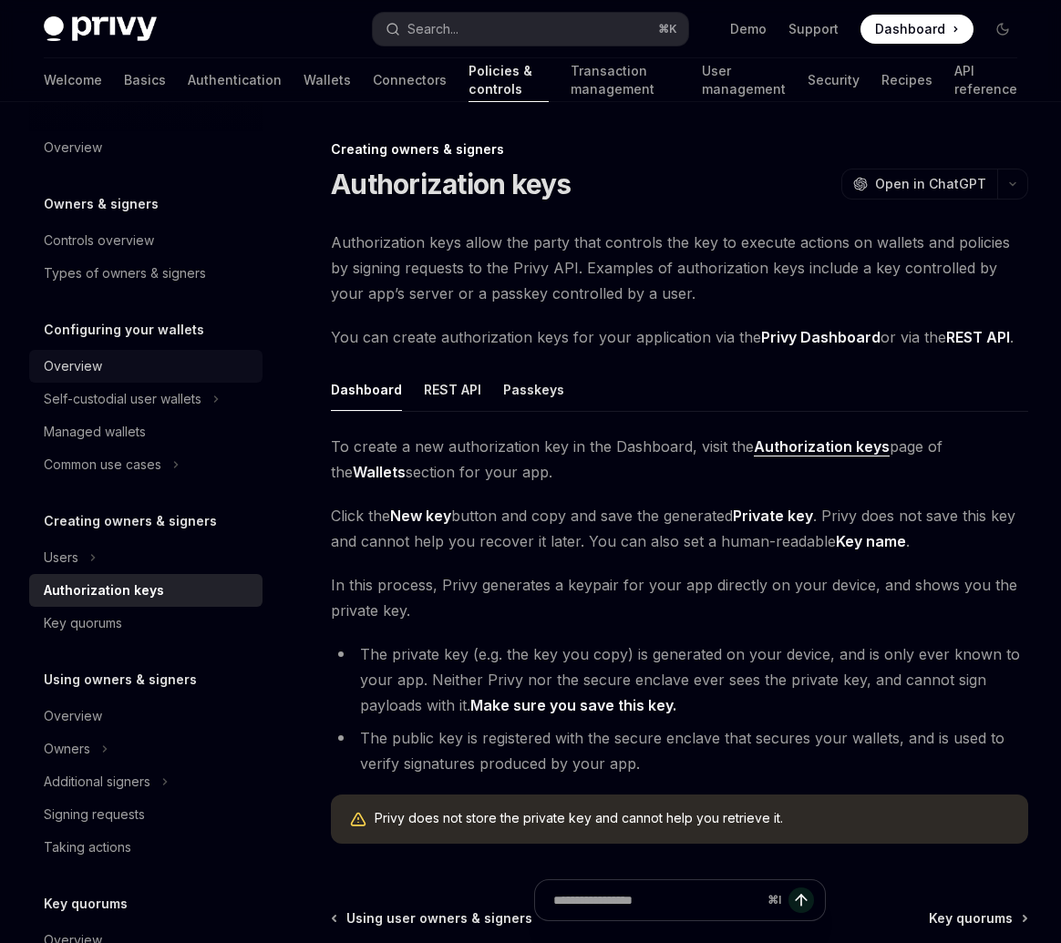
click at [121, 361] on div "Overview" at bounding box center [148, 366] width 208 height 22
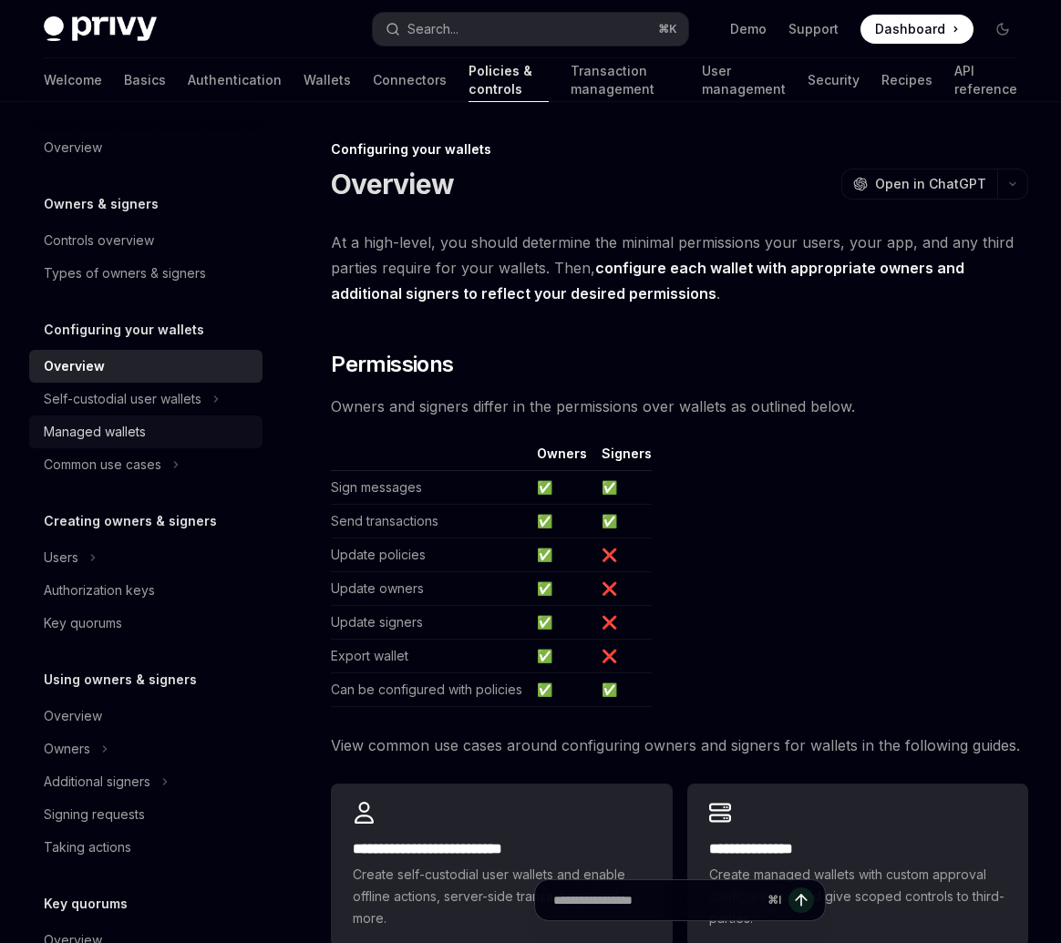
click at [131, 424] on div "Managed wallets" at bounding box center [95, 432] width 102 height 22
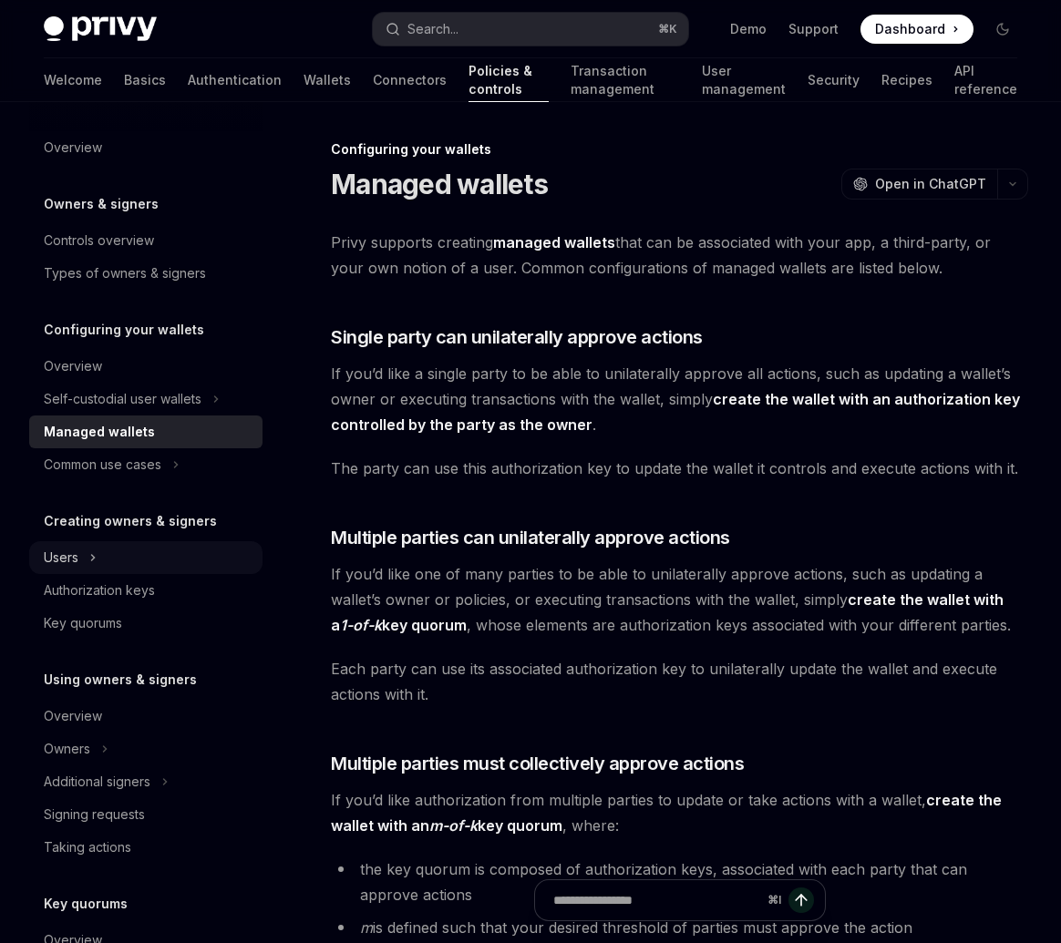
click at [81, 561] on button "Users" at bounding box center [145, 557] width 233 height 33
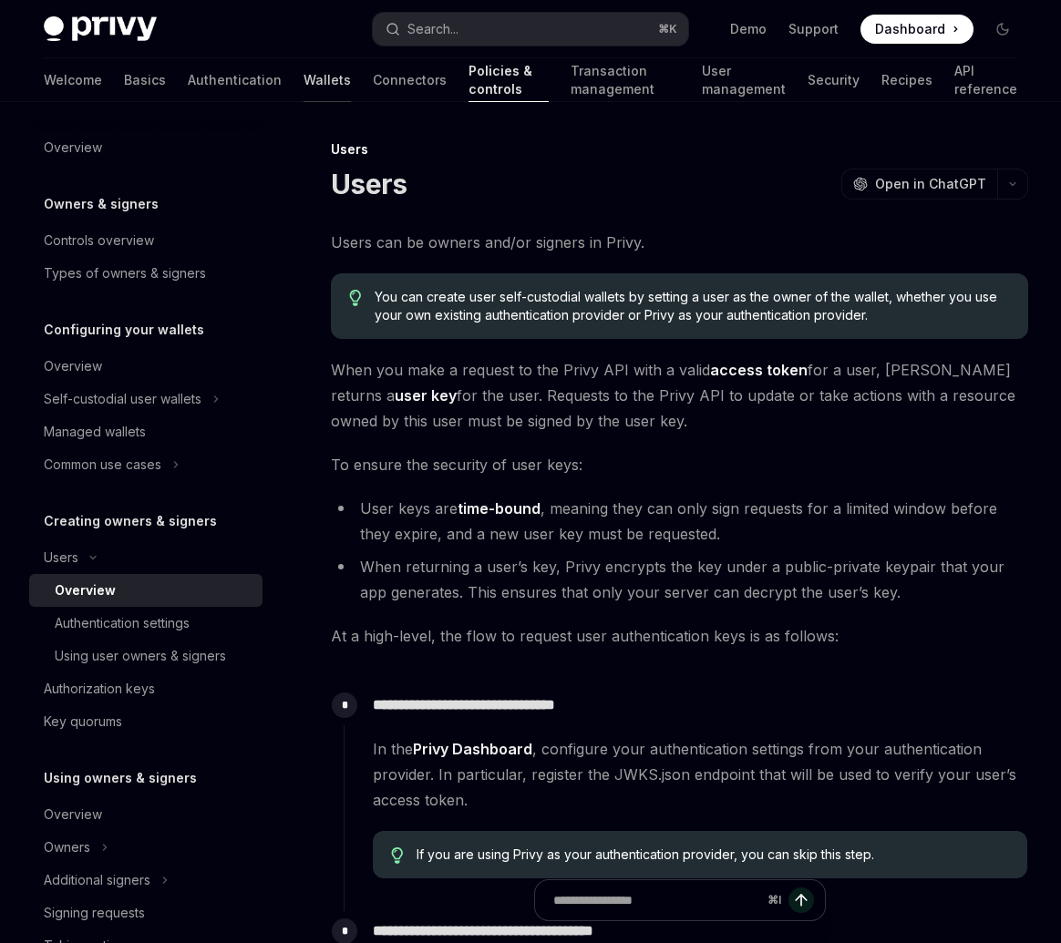
click at [303, 85] on link "Wallets" at bounding box center [326, 80] width 47 height 44
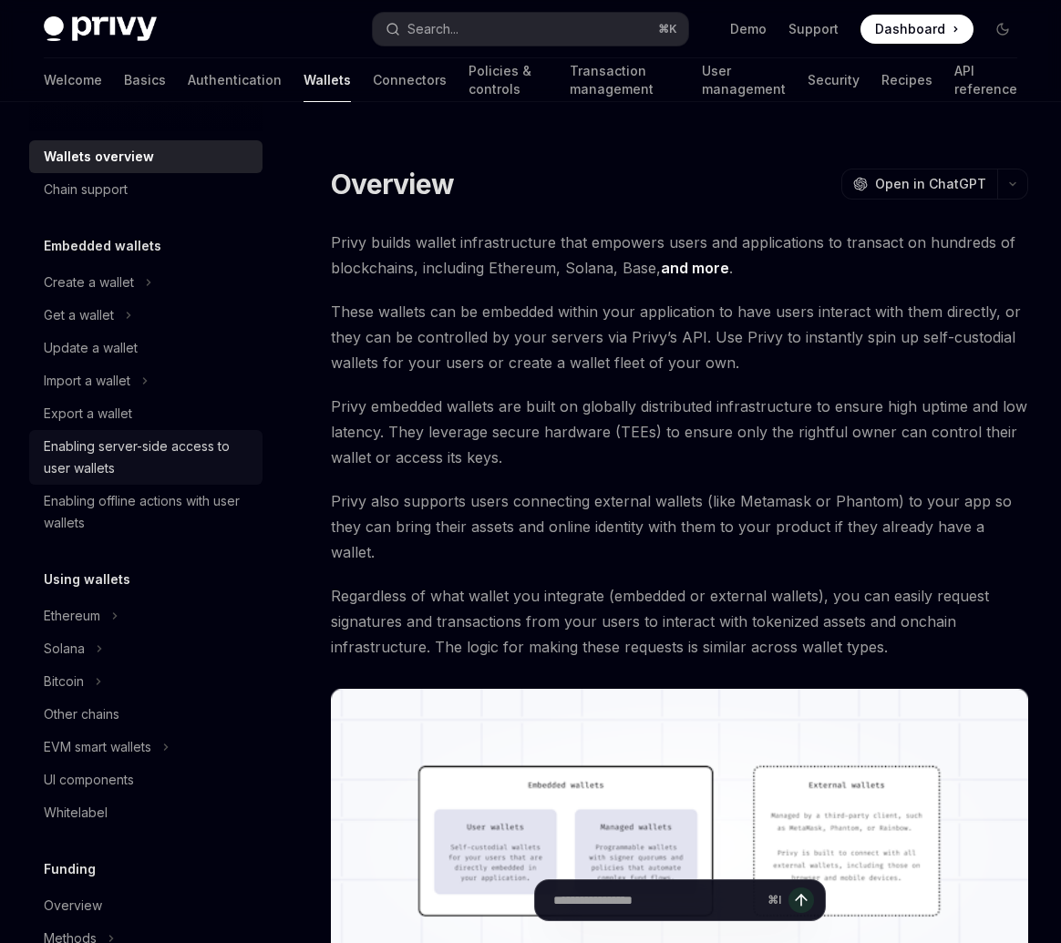
click at [102, 464] on div "Enabling server-side access to user wallets" at bounding box center [148, 458] width 208 height 44
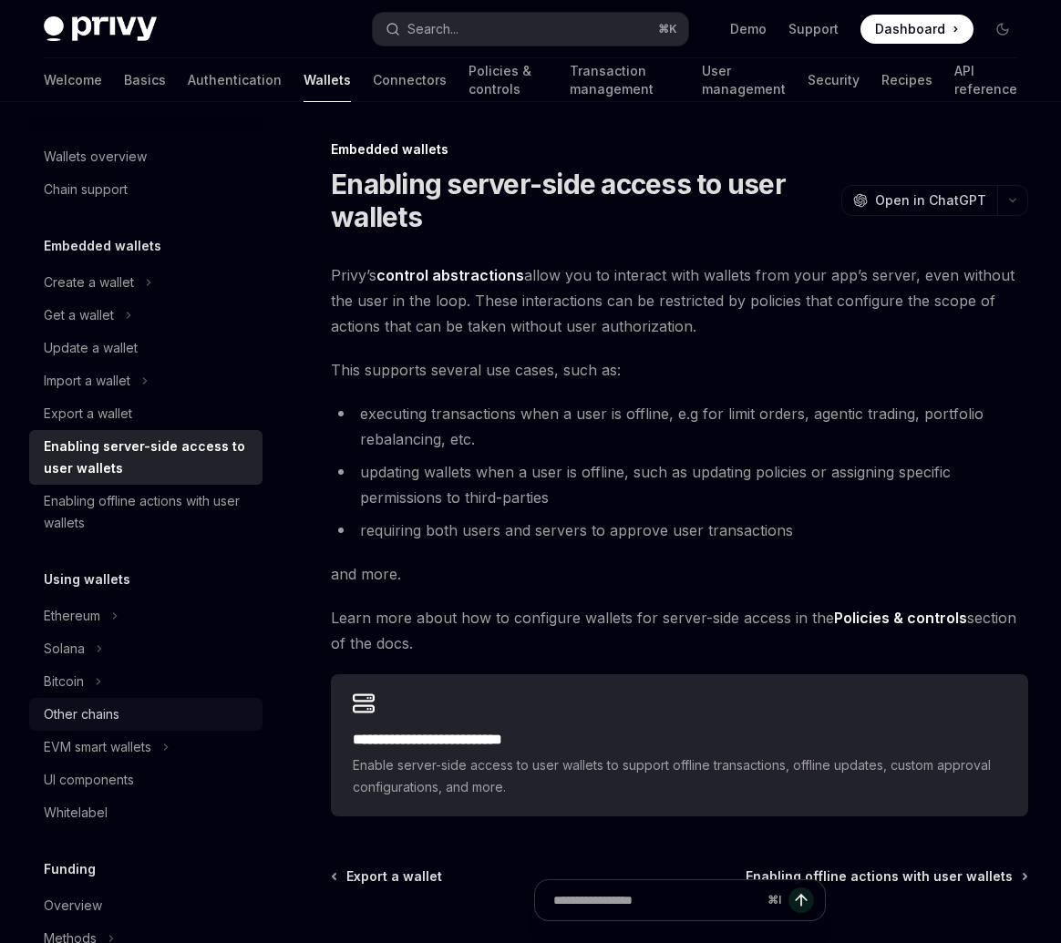
click at [108, 720] on div "Other chains" at bounding box center [82, 714] width 76 height 22
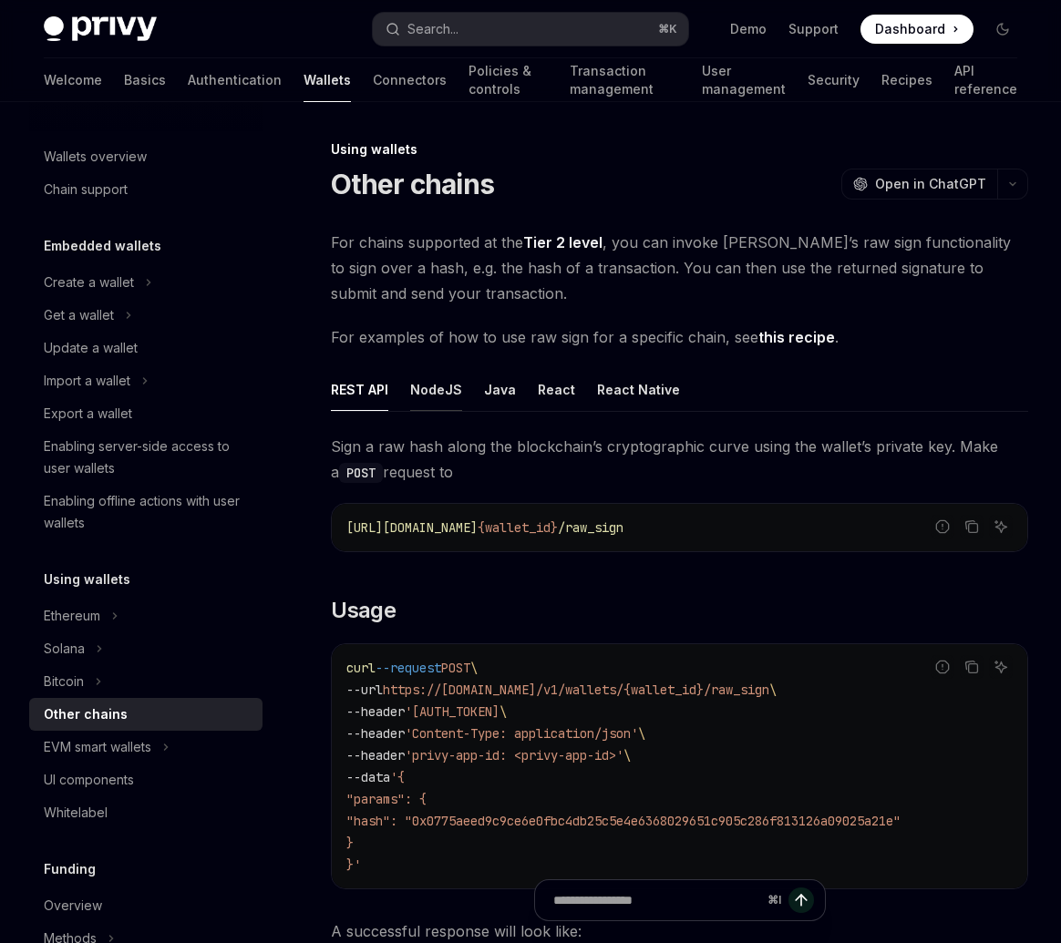
click at [429, 386] on div "NodeJS" at bounding box center [436, 389] width 52 height 43
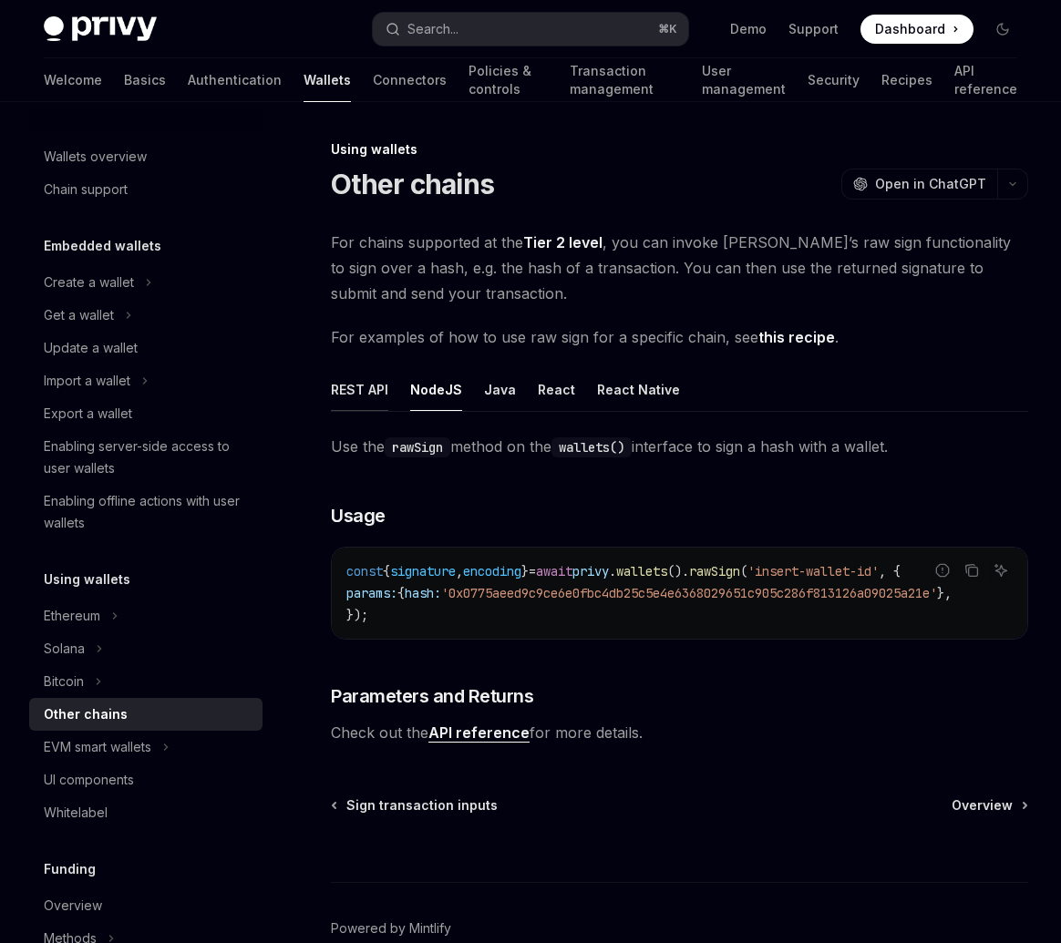
click at [339, 394] on div "REST API" at bounding box center [359, 389] width 57 height 43
type textarea "*"
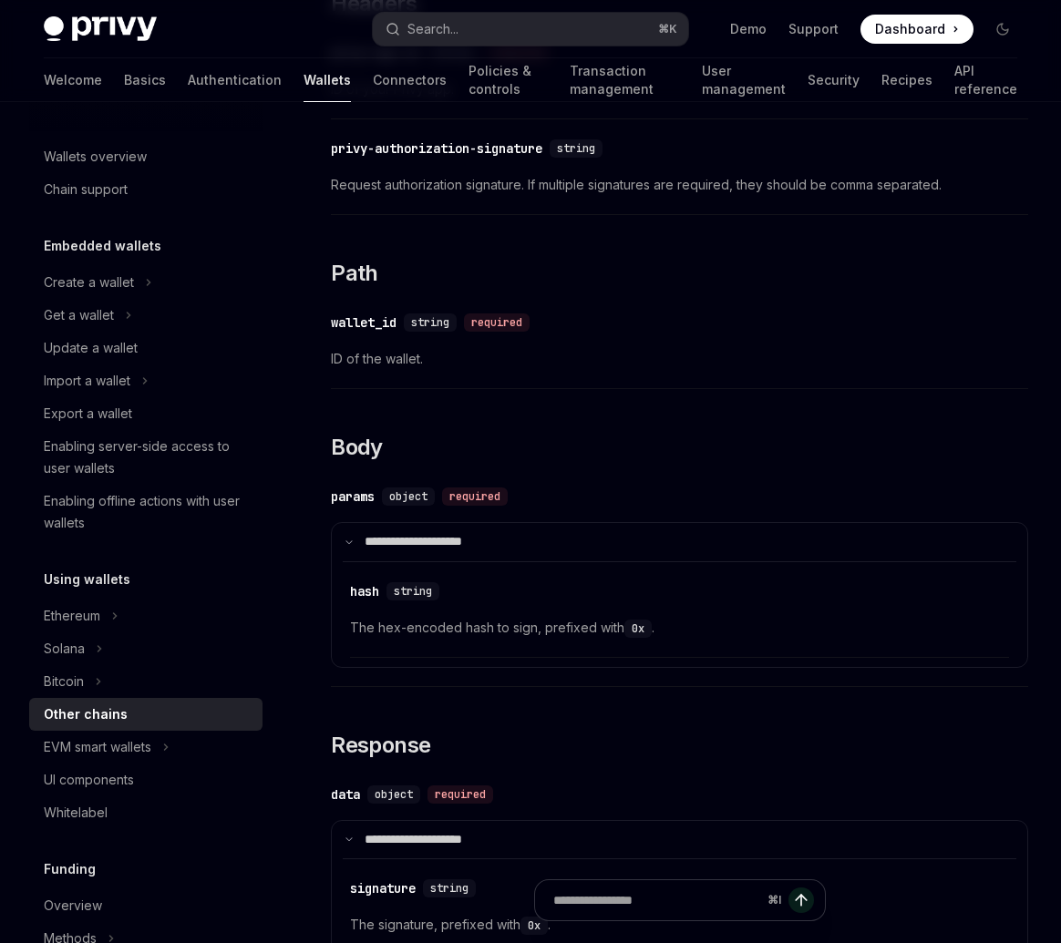
scroll to position [1350, 0]
click at [629, 657] on div "​ hash string The hex-encoded hash to sign, prefixed with 0x ." at bounding box center [679, 613] width 659 height 87
click at [817, 36] on link "Support" at bounding box center [813, 29] width 50 height 18
click at [424, 709] on div "Sign a raw hash along the blockchain’s cryptographic curve using the wallet’s p…" at bounding box center [679, 243] width 697 height 2320
click at [823, 30] on link "Support" at bounding box center [813, 29] width 50 height 18
